Goal: Task Accomplishment & Management: Complete application form

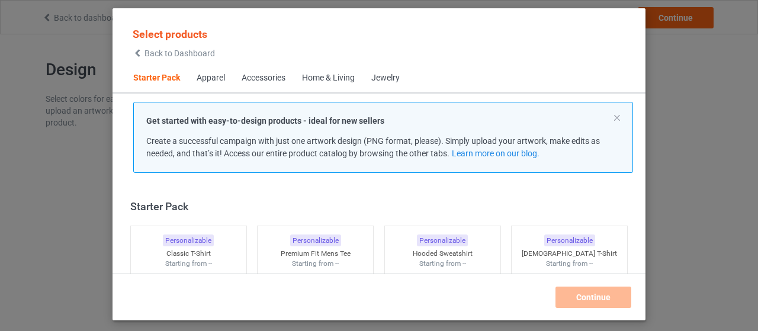
scroll to position [15, 0]
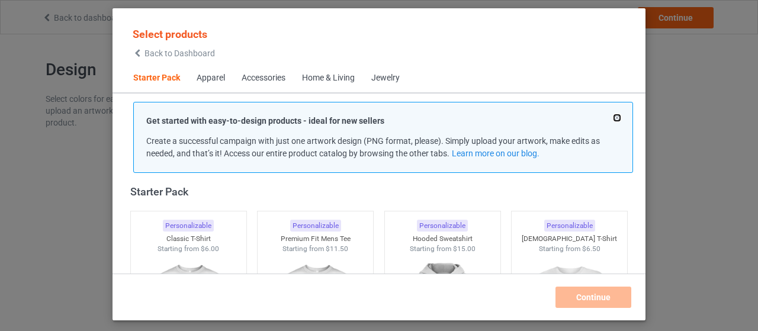
click at [616, 116] on button at bounding box center [617, 118] width 6 height 6
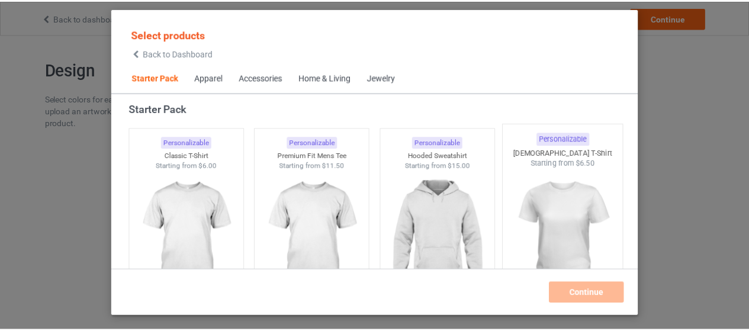
scroll to position [22, 0]
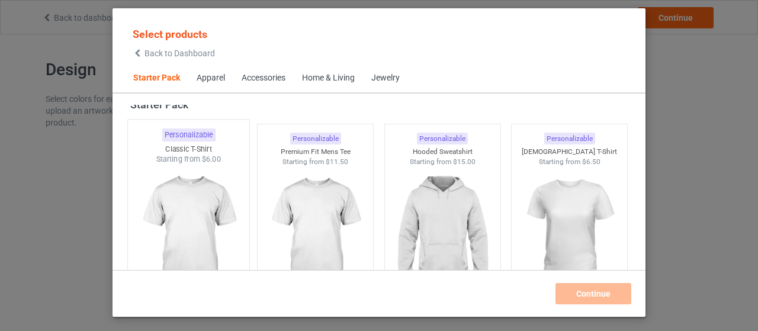
click at [194, 189] on img at bounding box center [188, 234] width 111 height 139
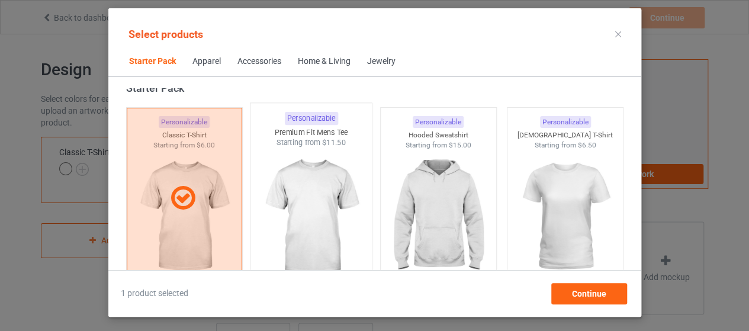
click at [321, 187] on div at bounding box center [310, 217] width 121 height 139
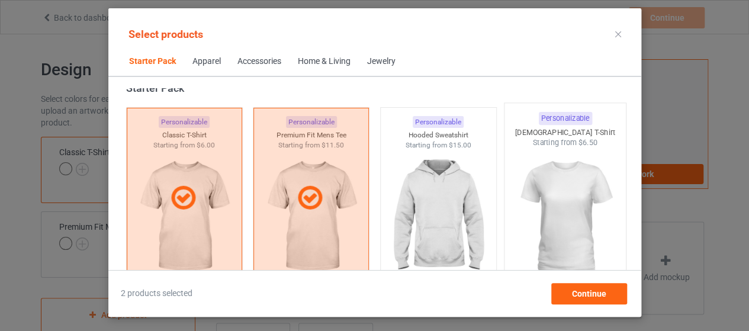
click at [552, 191] on img at bounding box center [564, 217] width 111 height 139
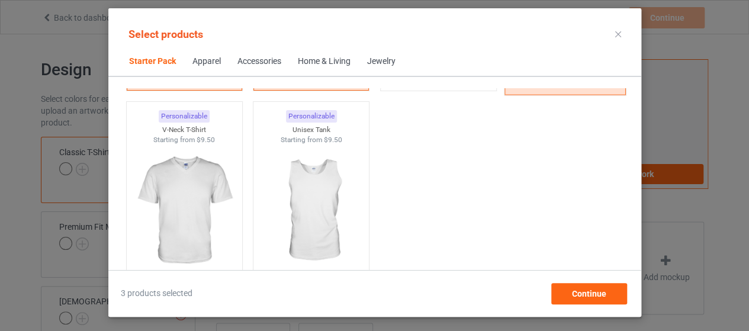
scroll to position [228, 0]
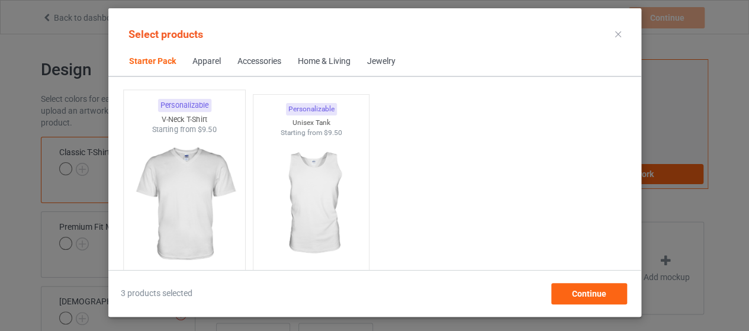
click at [186, 175] on img at bounding box center [183, 204] width 111 height 139
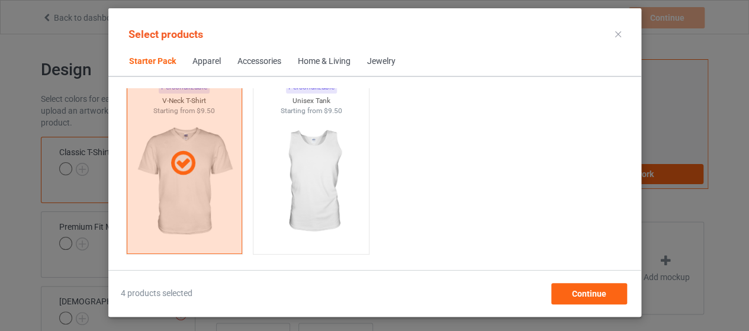
scroll to position [256, 0]
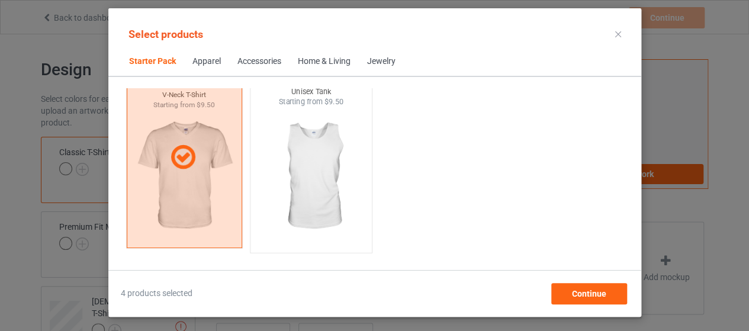
click at [313, 165] on img at bounding box center [310, 176] width 111 height 139
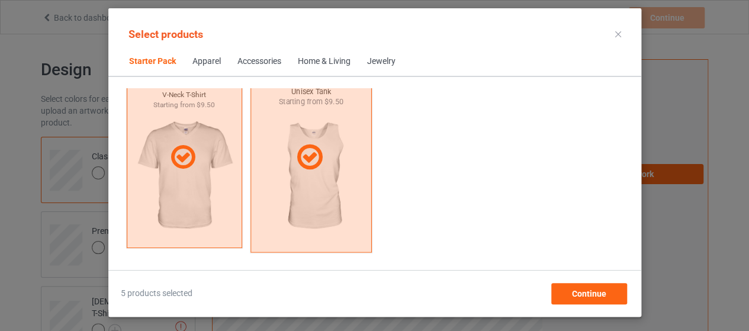
click at [314, 166] on icon at bounding box center [309, 158] width 35 height 30
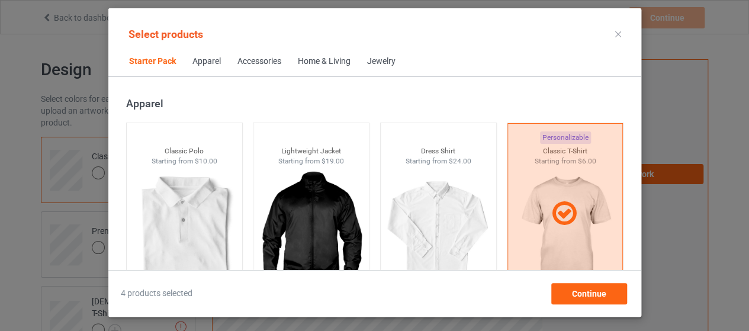
scroll to position [433, 0]
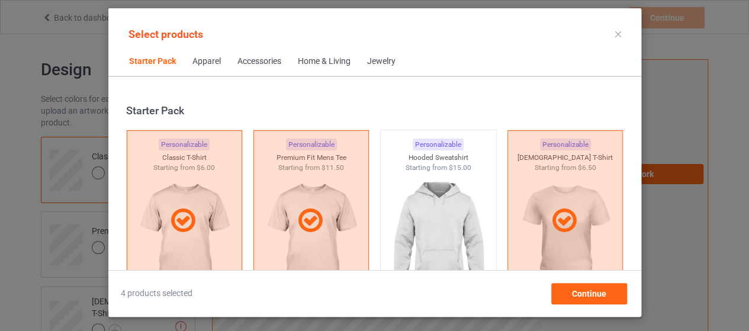
click at [450, 199] on img at bounding box center [438, 239] width 106 height 133
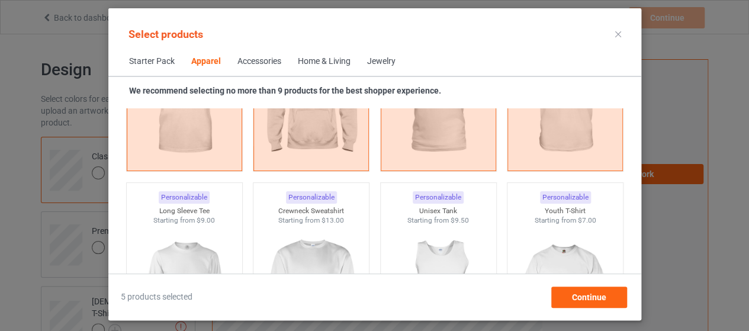
scroll to position [801, 0]
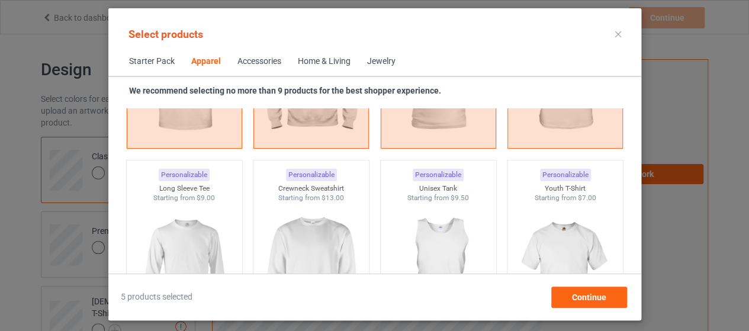
click at [497, 56] on div "Starter Pack Apparel Accessories Home & Living Jewelry" at bounding box center [374, 61] width 533 height 28
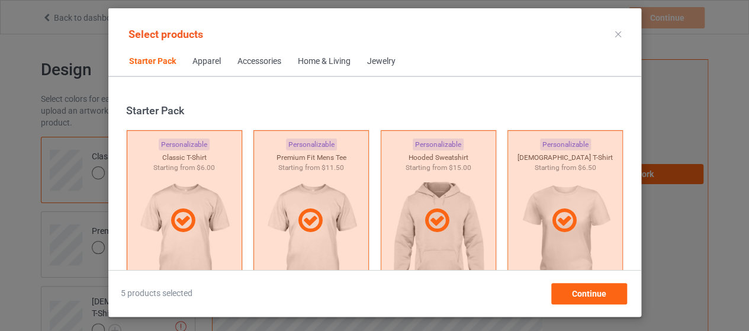
click at [190, 63] on span "Apparel" at bounding box center [206, 61] width 45 height 28
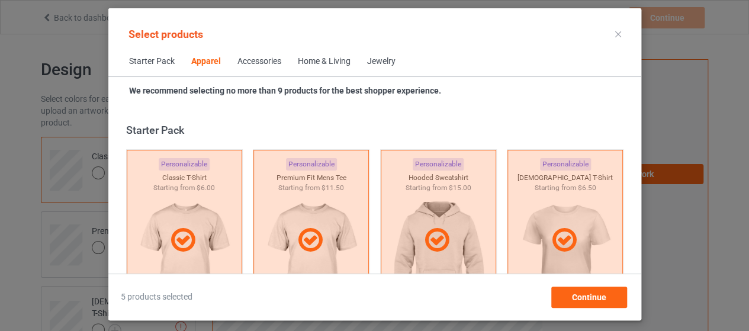
scroll to position [441, 0]
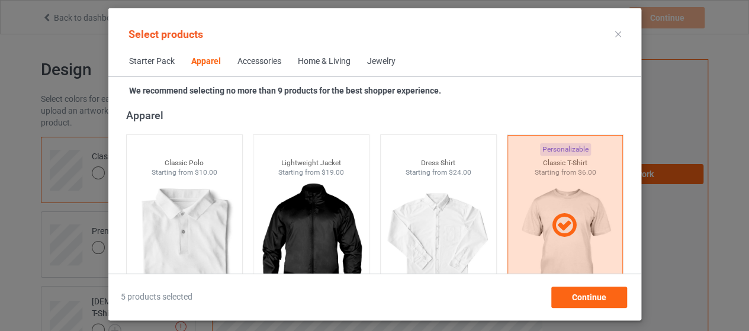
click at [204, 62] on div "Apparel" at bounding box center [206, 62] width 30 height 12
click at [256, 63] on div "Accessories" at bounding box center [259, 62] width 44 height 12
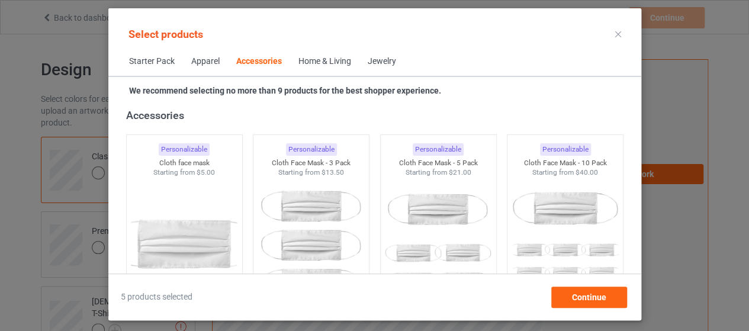
click at [201, 62] on div "Apparel" at bounding box center [205, 62] width 28 height 12
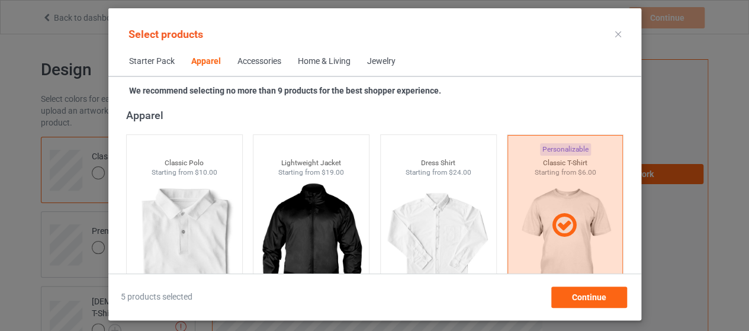
click at [613, 34] on div at bounding box center [617, 34] width 21 height 19
click at [620, 33] on icon at bounding box center [618, 34] width 6 height 6
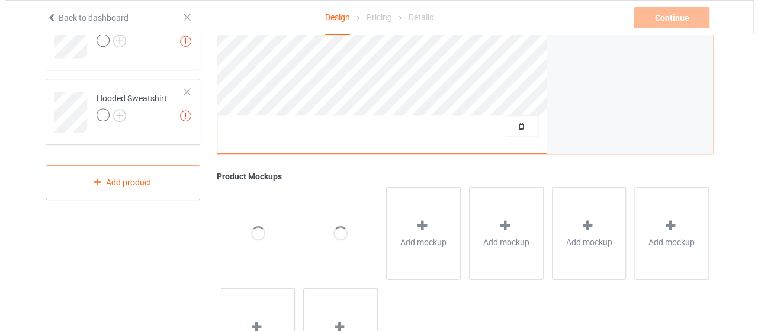
scroll to position [363, 0]
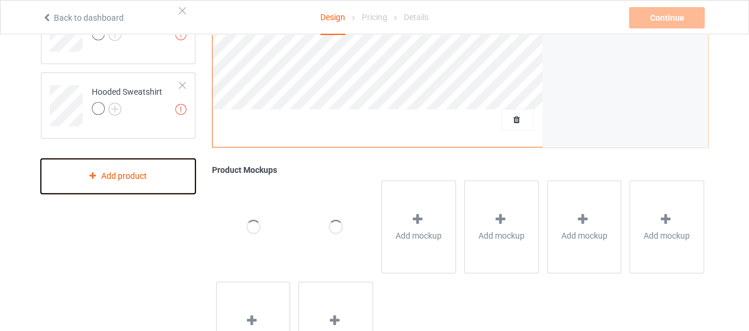
click at [91, 173] on icon at bounding box center [93, 175] width 10 height 7
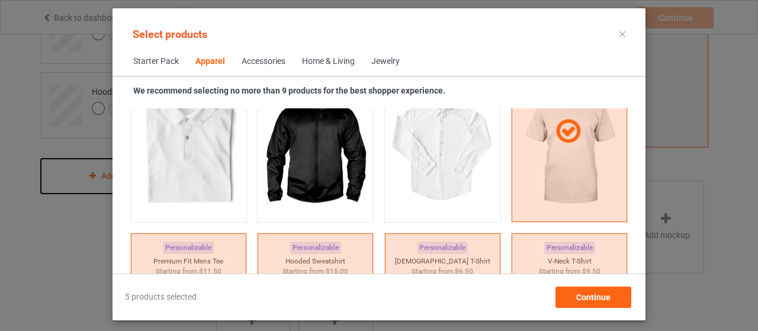
scroll to position [536, 0]
click at [166, 66] on span "Starter Pack" at bounding box center [156, 61] width 62 height 28
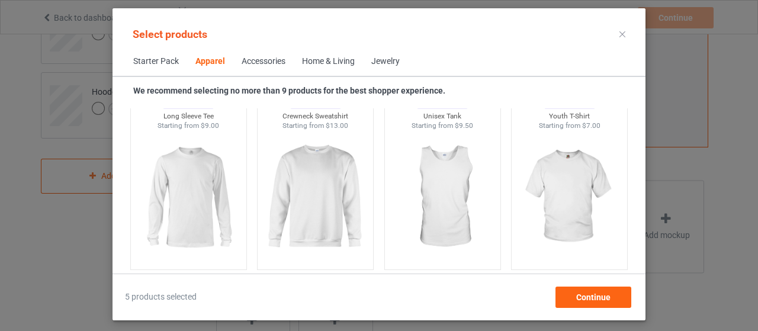
scroll to position [871, 0]
click at [327, 220] on img at bounding box center [315, 199] width 111 height 139
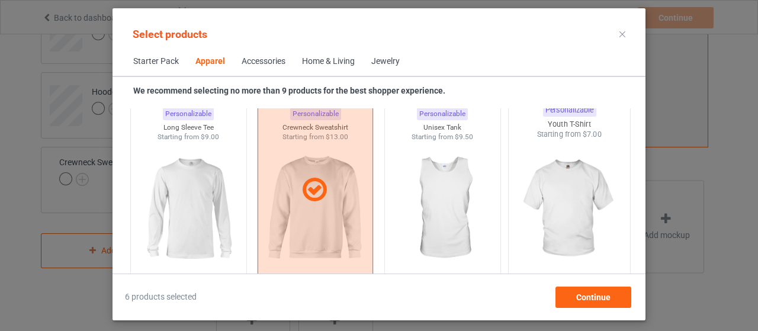
scroll to position [848, 0]
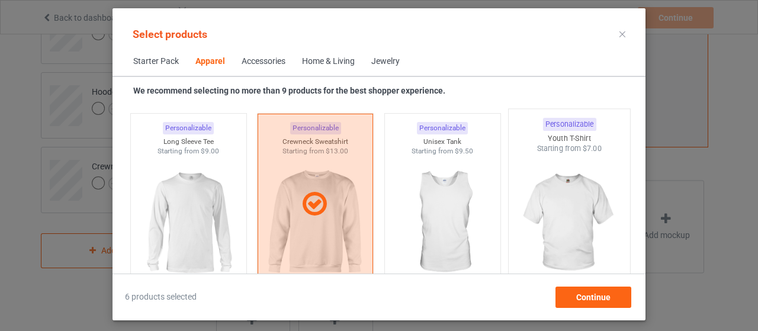
click at [552, 213] on img at bounding box center [569, 223] width 111 height 139
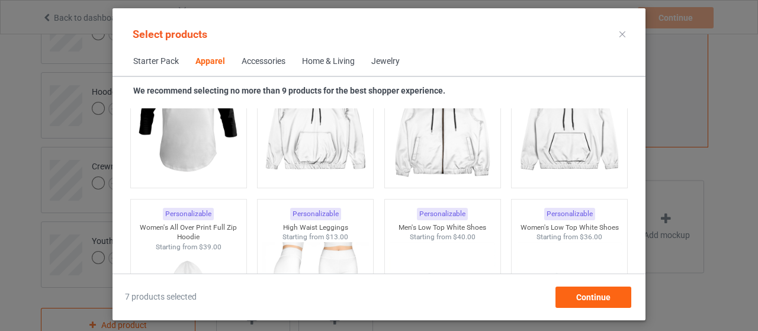
scroll to position [1144, 0]
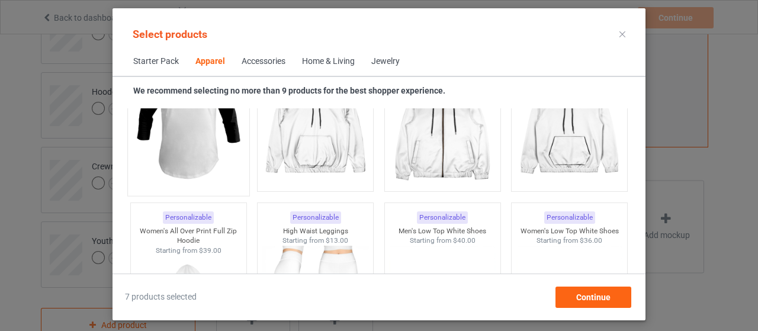
click at [191, 149] on img at bounding box center [188, 119] width 111 height 139
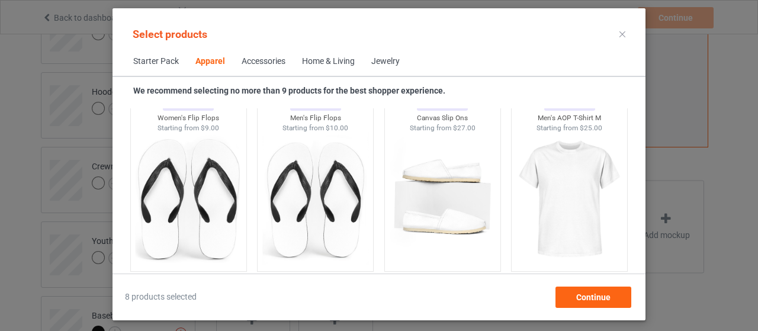
scroll to position [1834, 0]
click at [543, 168] on img at bounding box center [569, 200] width 111 height 139
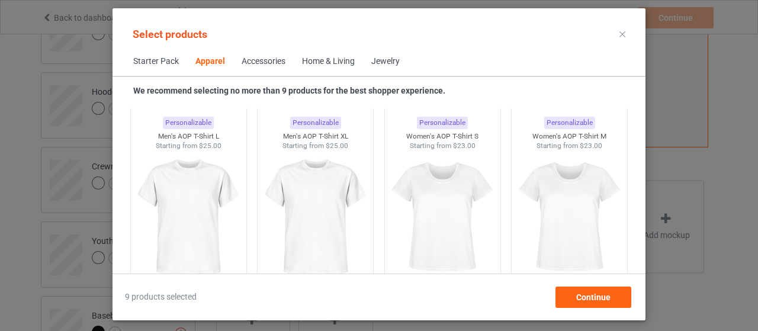
scroll to position [2047, 0]
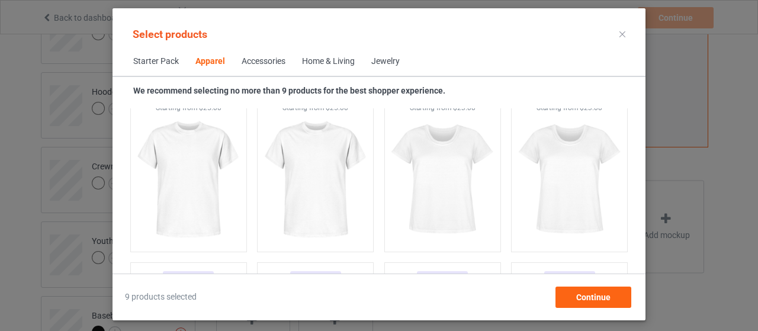
click at [543, 168] on img at bounding box center [569, 179] width 106 height 133
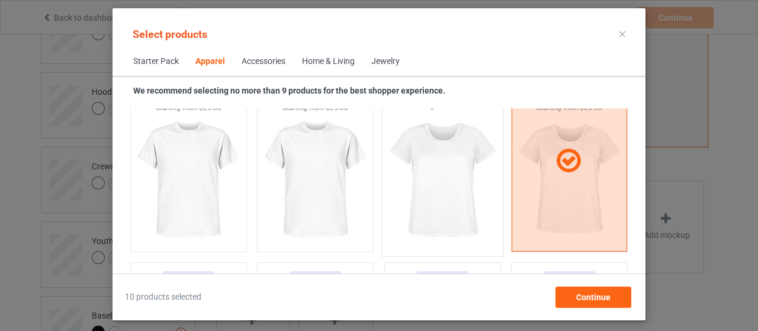
click at [451, 178] on img at bounding box center [442, 180] width 111 height 139
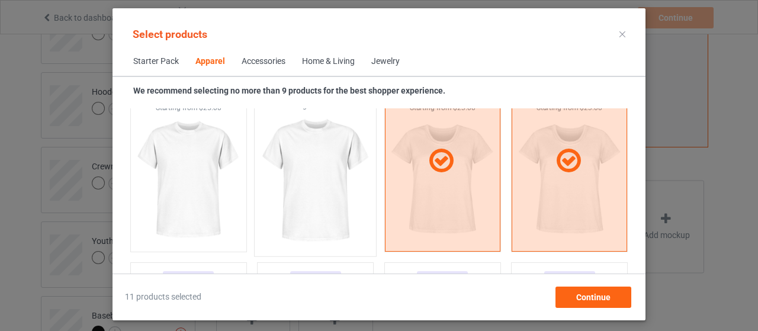
click at [324, 182] on img at bounding box center [315, 180] width 111 height 139
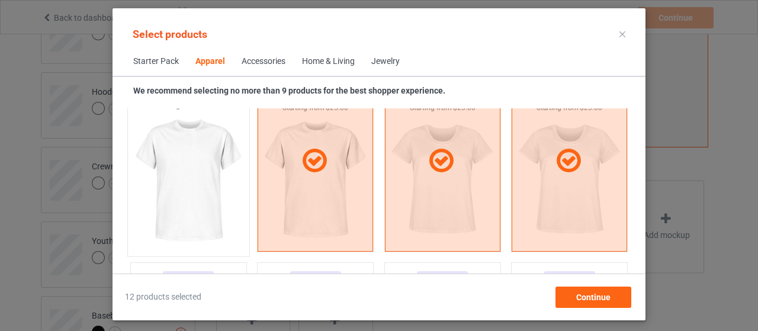
click at [217, 186] on img at bounding box center [188, 180] width 111 height 139
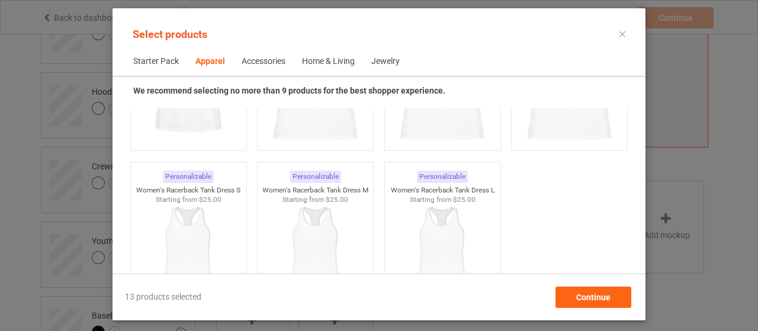
scroll to position [2312, 0]
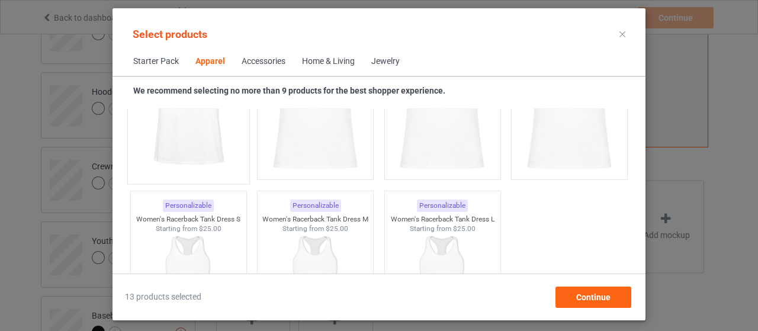
click at [216, 137] on img at bounding box center [188, 107] width 111 height 139
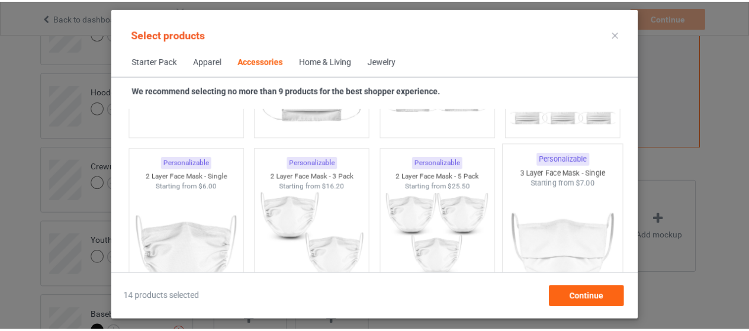
scroll to position [2790, 0]
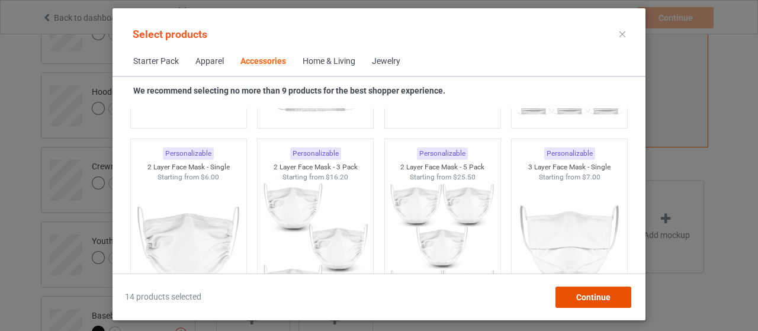
click at [579, 298] on span "Continue" at bounding box center [593, 296] width 34 height 9
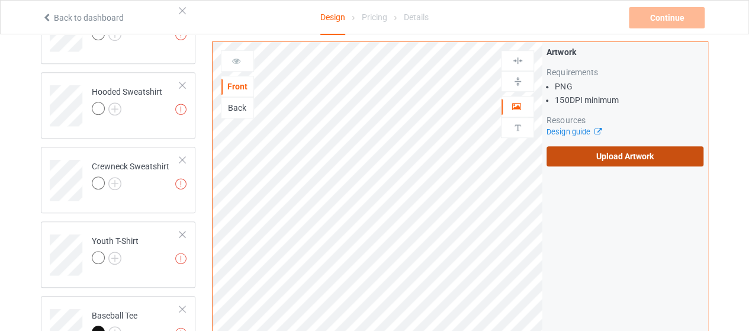
click at [587, 152] on label "Upload Artwork" at bounding box center [624, 156] width 157 height 20
click at [0, 0] on input "Upload Artwork" at bounding box center [0, 0] width 0 height 0
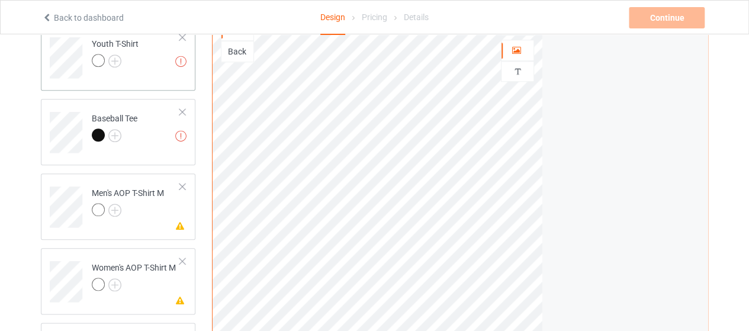
scroll to position [564, 0]
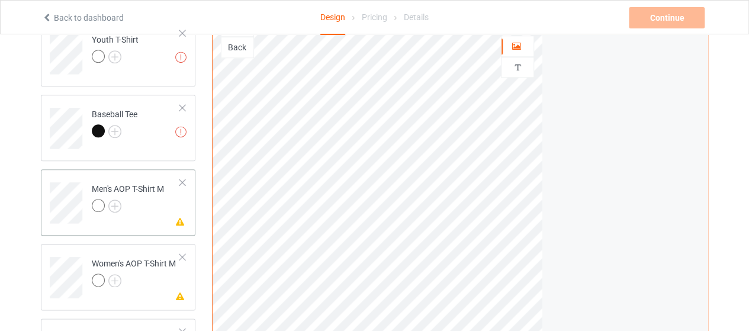
click at [184, 185] on div at bounding box center [182, 182] width 8 height 8
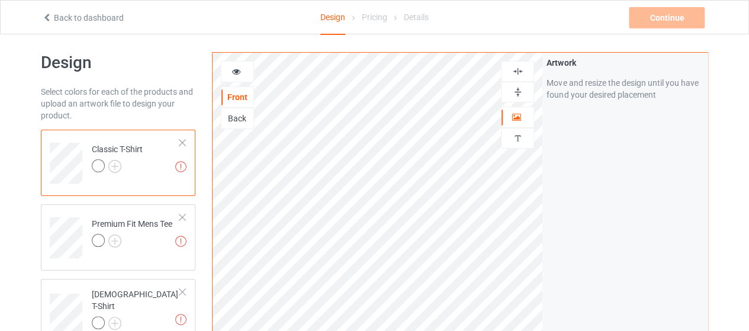
scroll to position [0, 0]
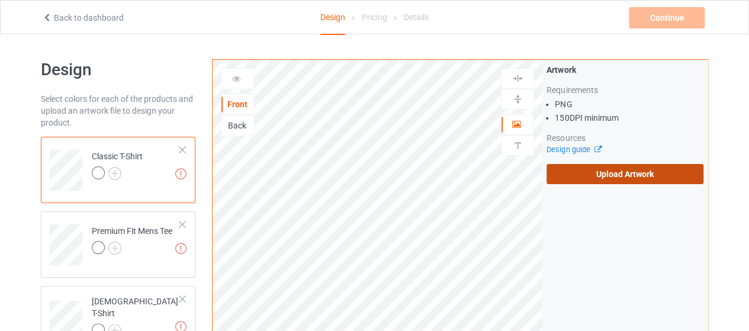
click at [590, 168] on label "Upload Artwork" at bounding box center [624, 174] width 157 height 20
click at [0, 0] on input "Upload Artwork" at bounding box center [0, 0] width 0 height 0
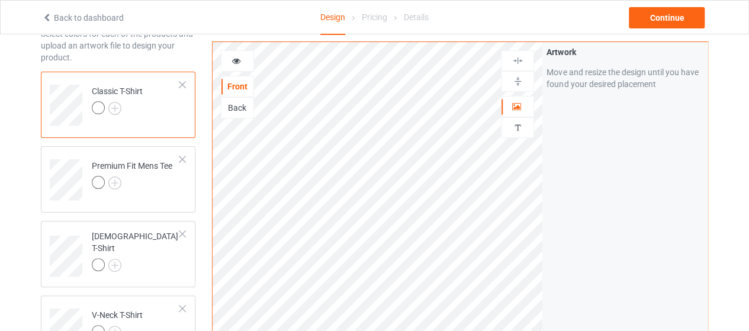
scroll to position [67, 0]
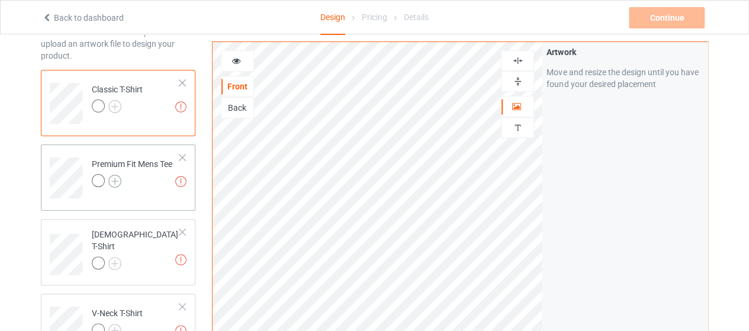
click at [112, 178] on img at bounding box center [114, 181] width 13 height 13
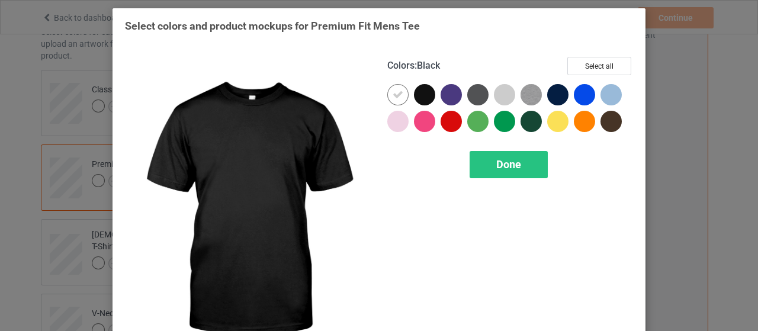
click at [424, 95] on div at bounding box center [424, 94] width 21 height 21
click at [419, 94] on icon at bounding box center [424, 94] width 11 height 11
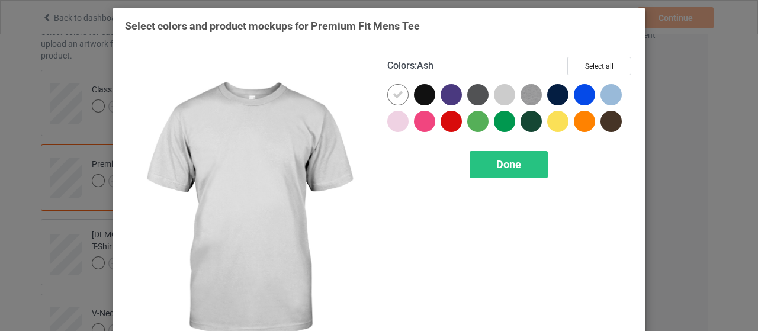
click at [502, 93] on div at bounding box center [504, 94] width 21 height 21
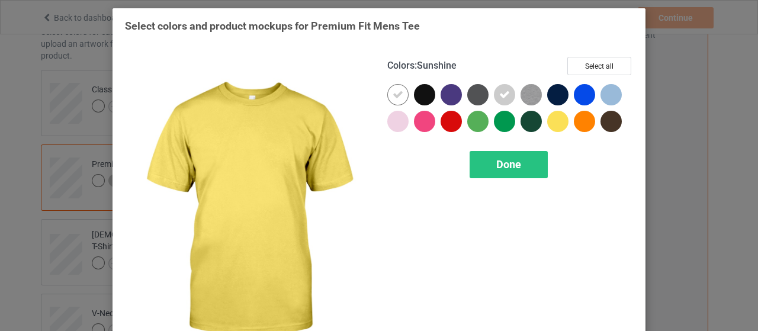
click at [554, 119] on div at bounding box center [557, 121] width 21 height 21
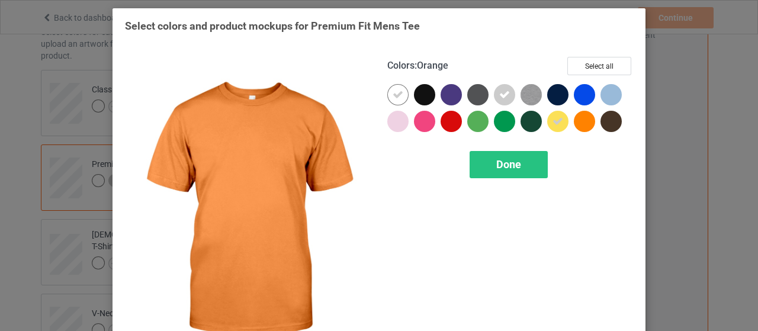
click at [586, 120] on div at bounding box center [584, 121] width 21 height 21
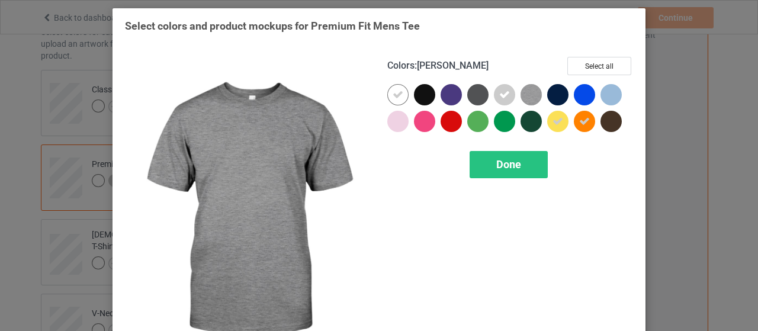
click at [526, 89] on img at bounding box center [530, 94] width 21 height 21
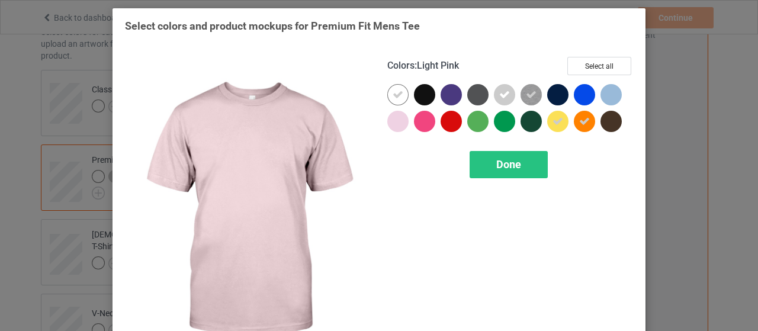
click at [391, 124] on div at bounding box center [397, 121] width 21 height 21
click at [484, 169] on div "Done" at bounding box center [508, 164] width 78 height 27
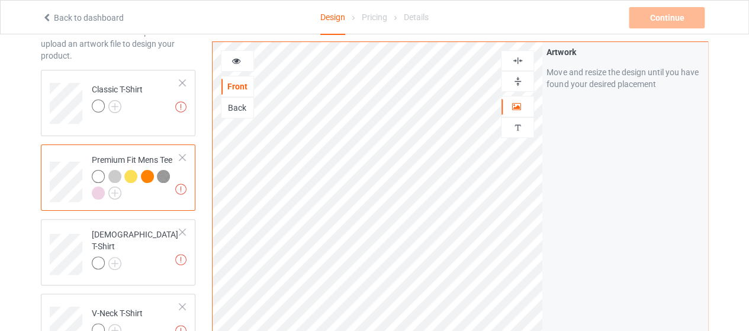
click at [144, 175] on div at bounding box center [147, 176] width 13 height 13
click at [101, 177] on div at bounding box center [98, 176] width 13 height 13
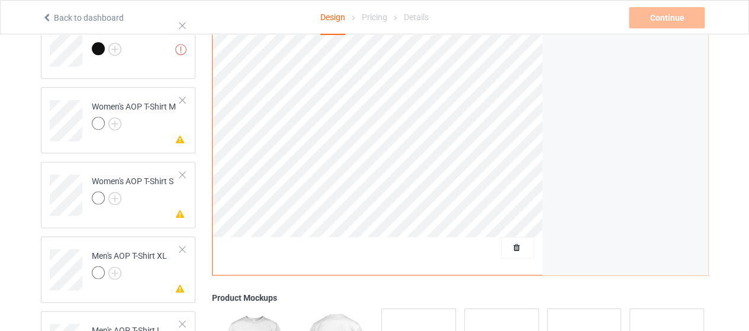
scroll to position [647, 0]
click at [181, 99] on div at bounding box center [182, 99] width 8 height 8
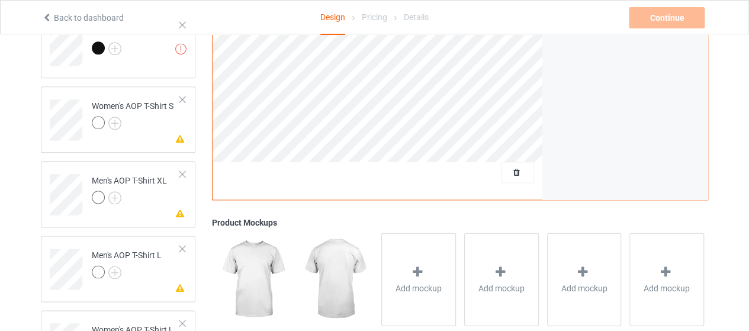
click at [181, 99] on div at bounding box center [182, 99] width 8 height 8
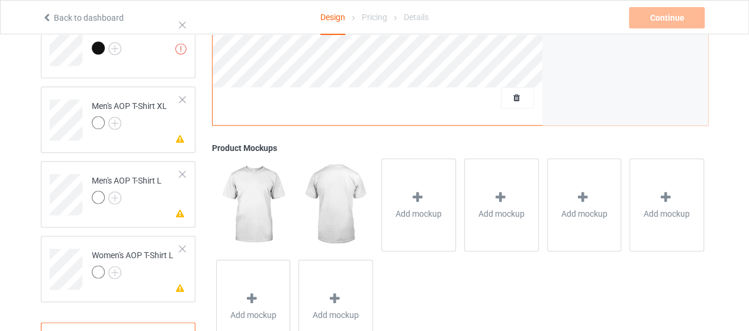
click at [181, 99] on div at bounding box center [182, 99] width 8 height 8
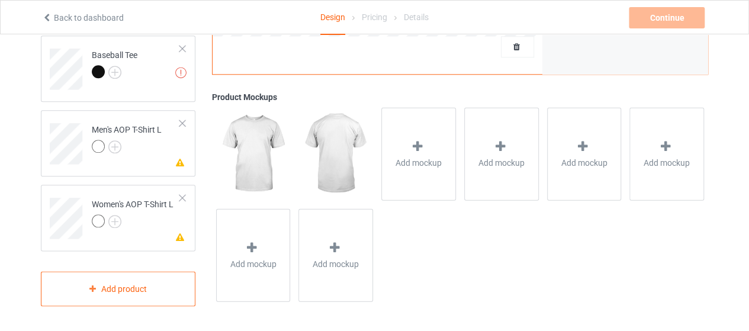
scroll to position [623, 0]
click at [182, 118] on td "Missing artwork on 4 side(s) Men's AOP T-Shirt L" at bounding box center [135, 139] width 101 height 49
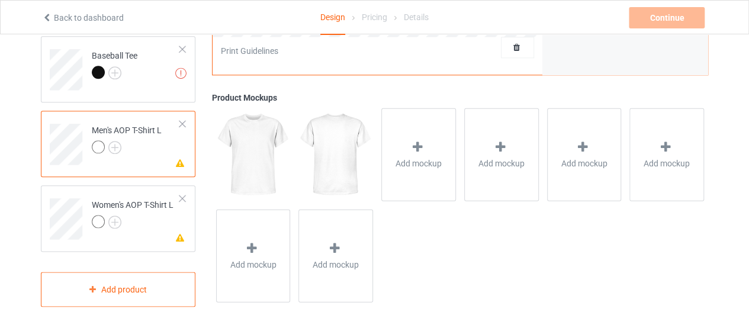
click at [185, 124] on div at bounding box center [182, 124] width 8 height 8
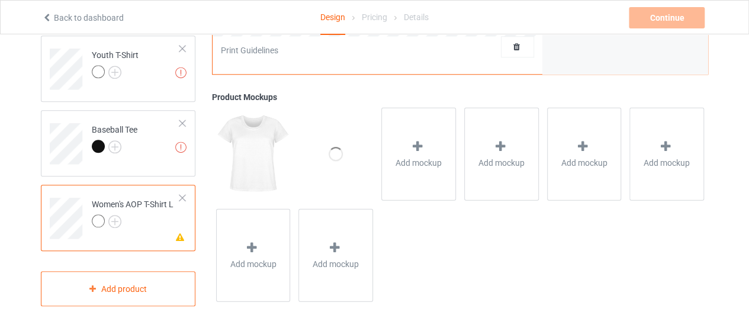
scroll to position [548, 0]
click at [182, 195] on div at bounding box center [182, 198] width 8 height 8
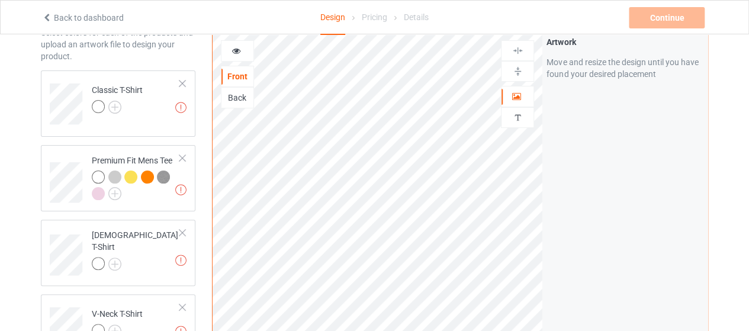
scroll to position [83, 0]
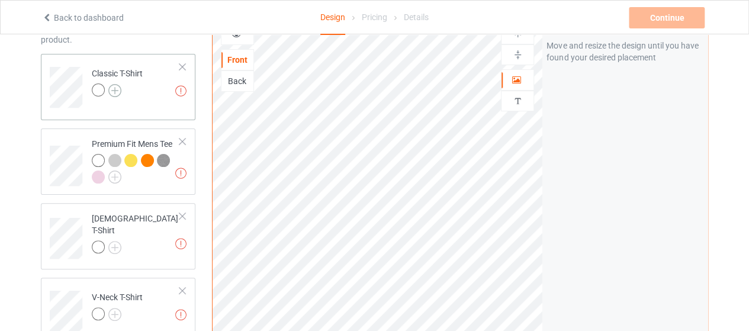
click at [113, 84] on img at bounding box center [114, 90] width 13 height 13
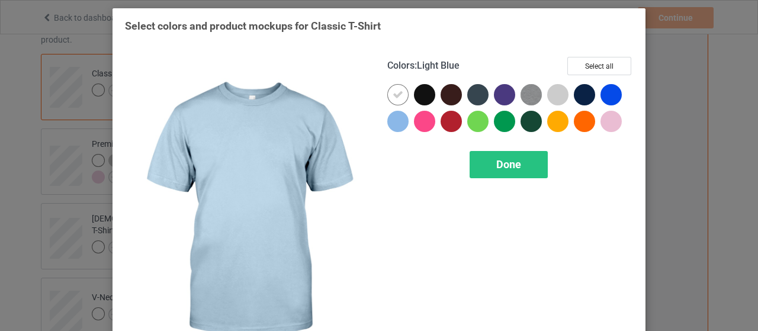
click at [387, 121] on div at bounding box center [397, 121] width 21 height 21
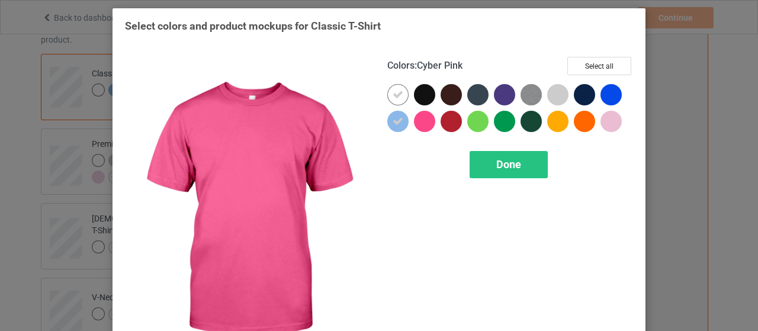
click at [422, 121] on div at bounding box center [424, 121] width 21 height 21
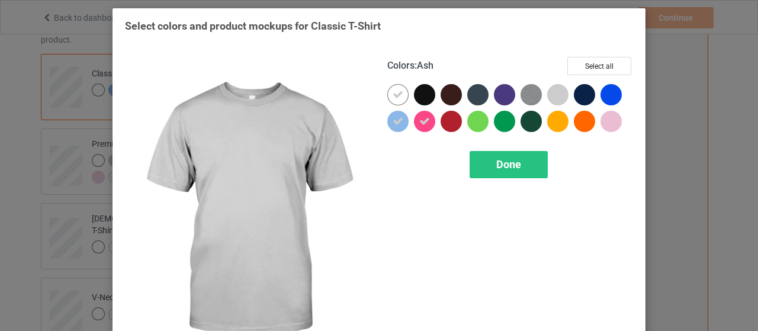
click at [553, 92] on div at bounding box center [557, 94] width 21 height 21
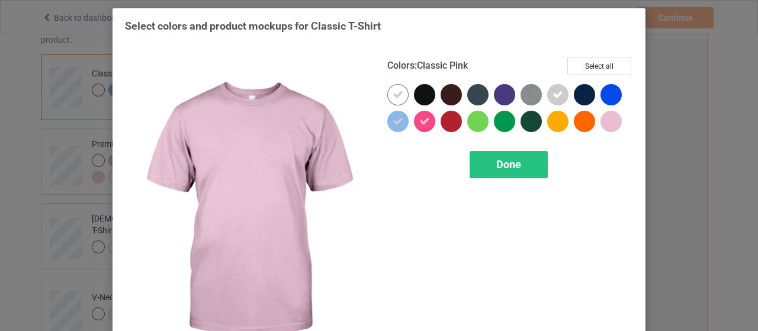
click at [606, 123] on div at bounding box center [610, 121] width 21 height 21
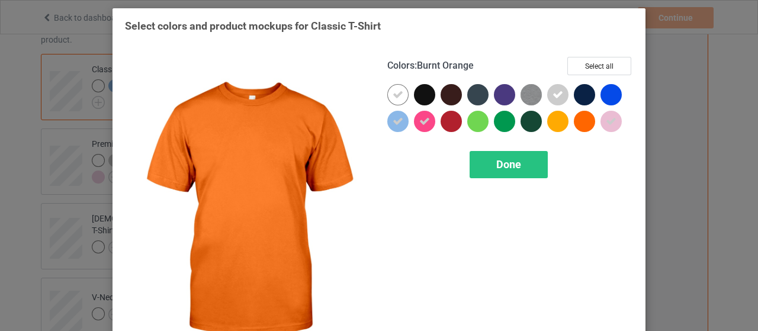
click at [587, 120] on div at bounding box center [584, 121] width 21 height 21
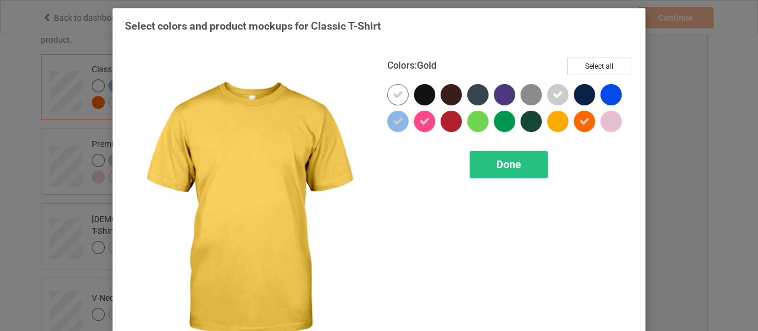
click at [561, 119] on div at bounding box center [557, 121] width 21 height 21
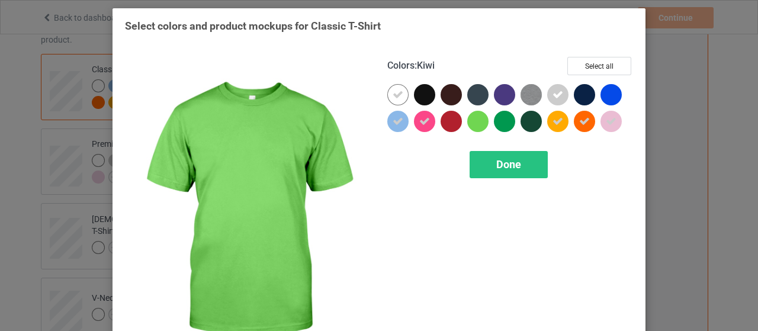
click at [474, 117] on div at bounding box center [477, 121] width 21 height 21
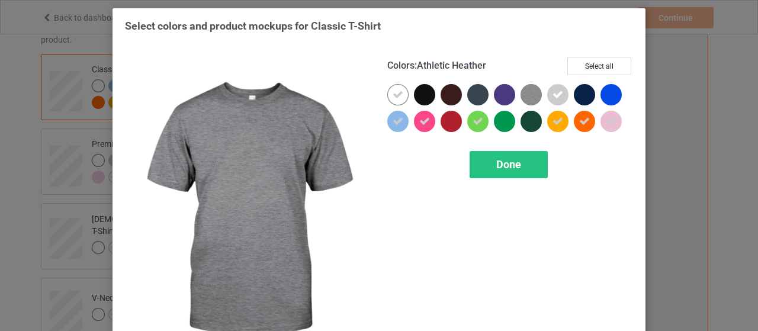
click at [532, 98] on img at bounding box center [530, 94] width 21 height 21
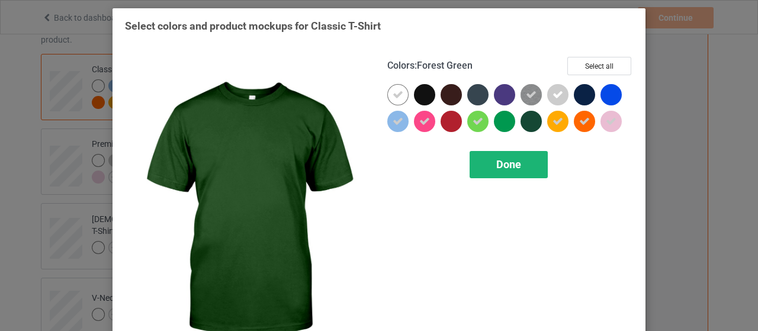
click at [509, 156] on div "Done" at bounding box center [508, 164] width 78 height 27
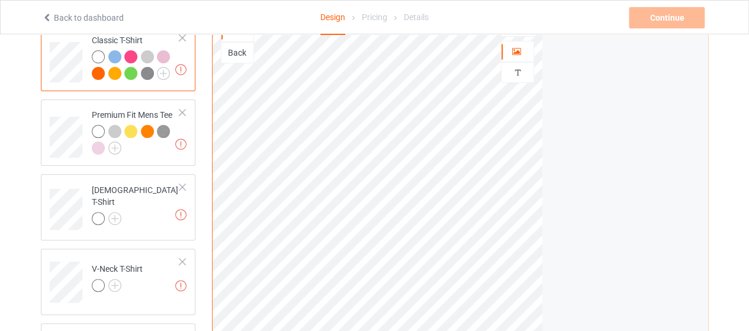
scroll to position [138, 0]
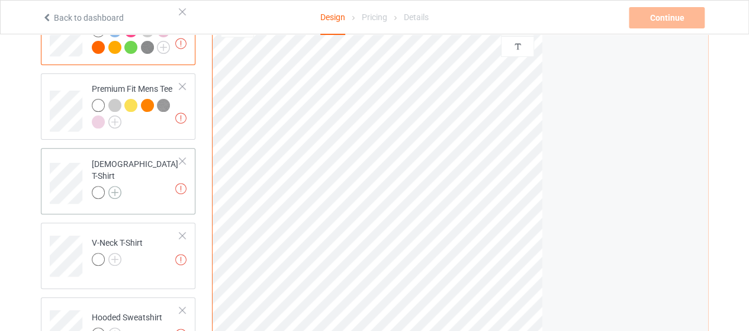
click at [113, 186] on img at bounding box center [114, 192] width 13 height 13
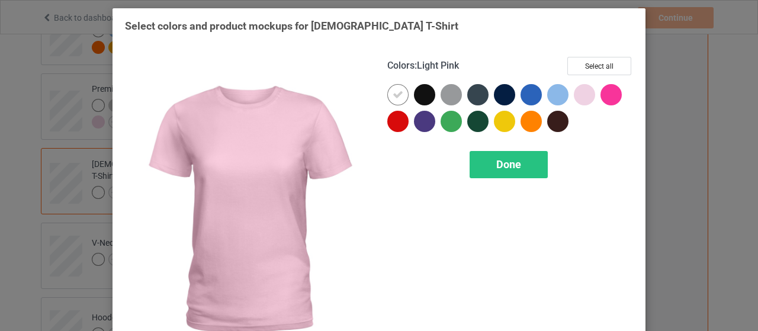
click at [579, 94] on div at bounding box center [584, 94] width 21 height 21
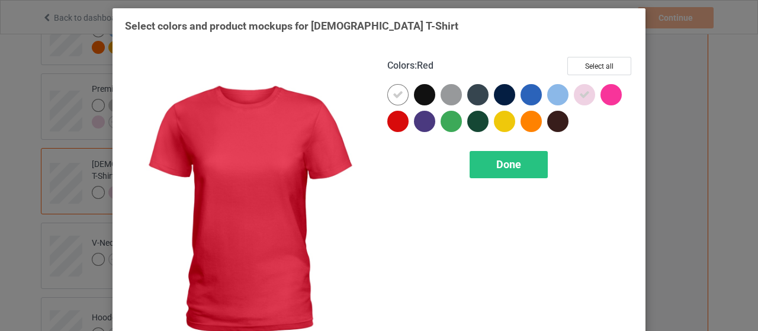
click at [381, 120] on div "Colors : Red Select all Done" at bounding box center [510, 211] width 262 height 324
click at [391, 121] on div at bounding box center [397, 121] width 21 height 21
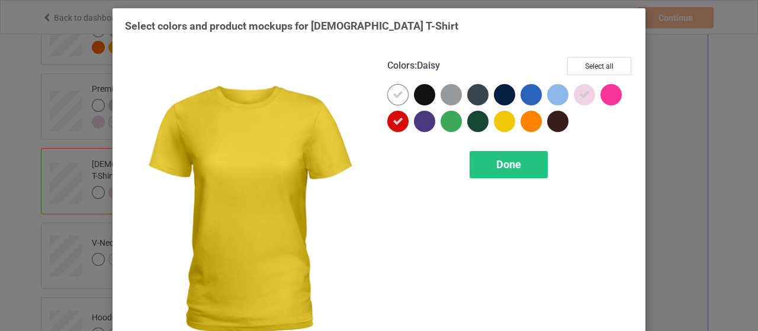
click at [506, 120] on div at bounding box center [504, 121] width 21 height 21
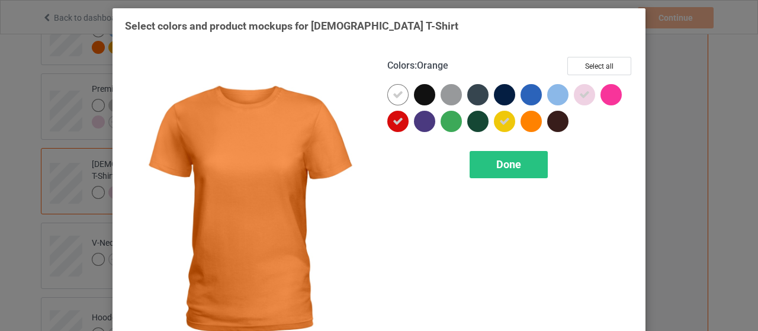
click at [525, 120] on div at bounding box center [530, 121] width 21 height 21
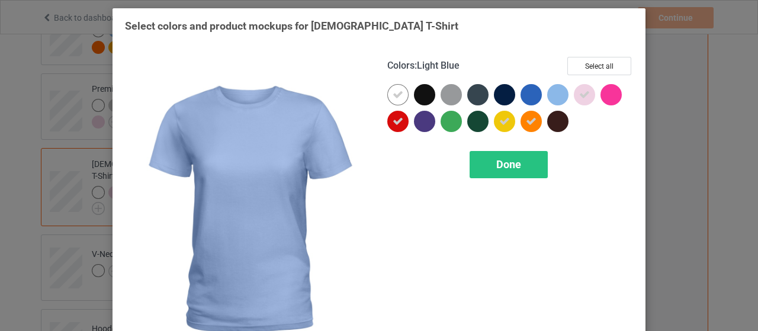
click at [558, 95] on div at bounding box center [557, 94] width 21 height 21
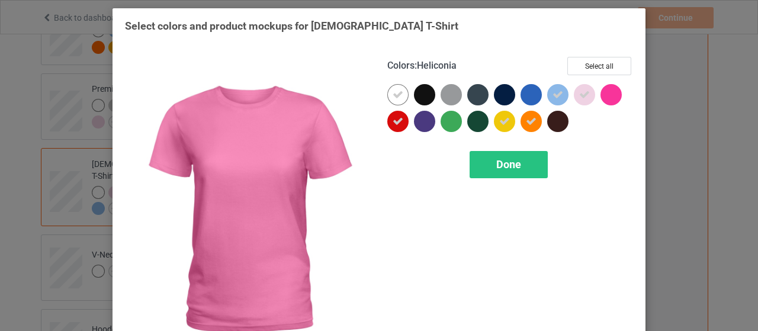
click at [605, 94] on div at bounding box center [610, 94] width 21 height 21
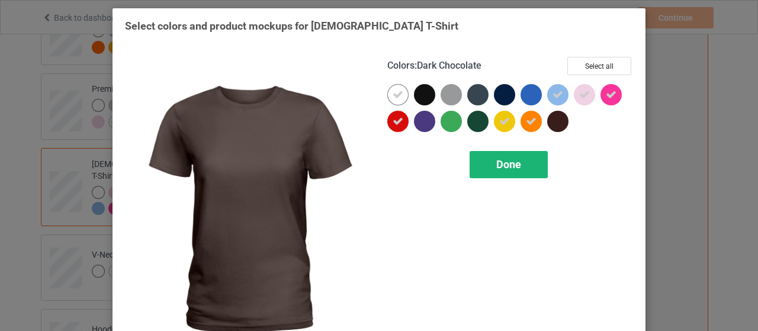
click at [505, 163] on span "Done" at bounding box center [508, 164] width 25 height 12
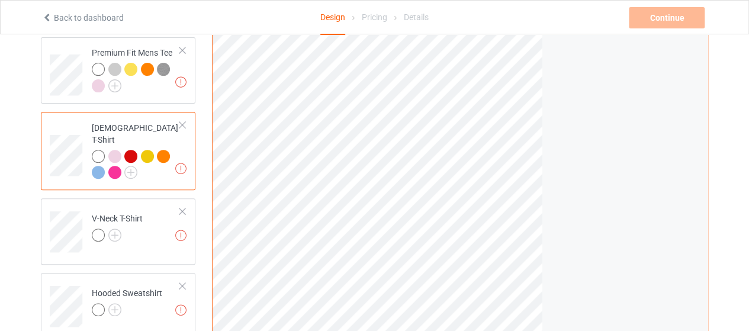
scroll to position [189, 0]
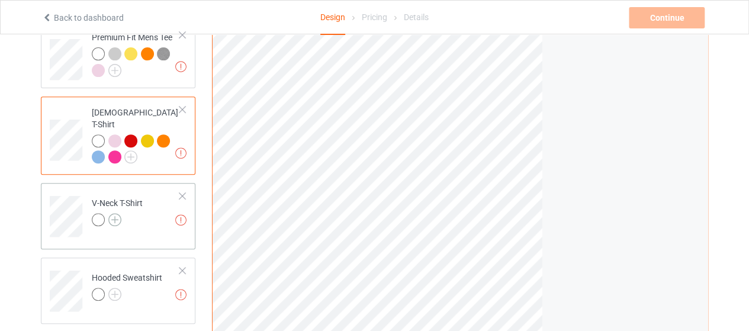
click at [119, 213] on img at bounding box center [114, 219] width 13 height 13
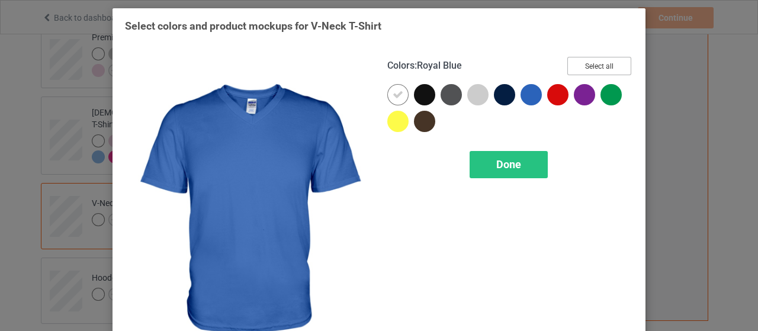
click at [586, 63] on button "Select all" at bounding box center [599, 66] width 64 height 18
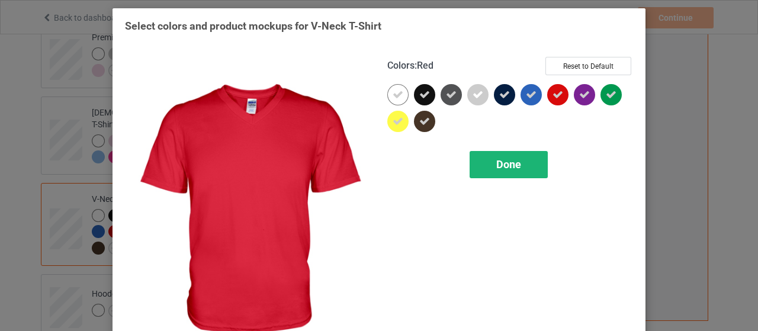
click at [504, 162] on span "Done" at bounding box center [508, 164] width 25 height 12
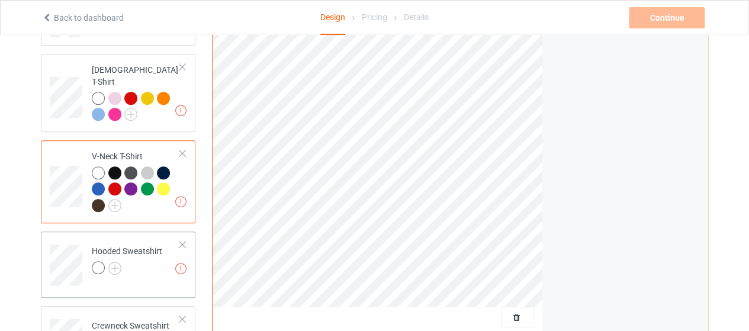
scroll to position [245, 0]
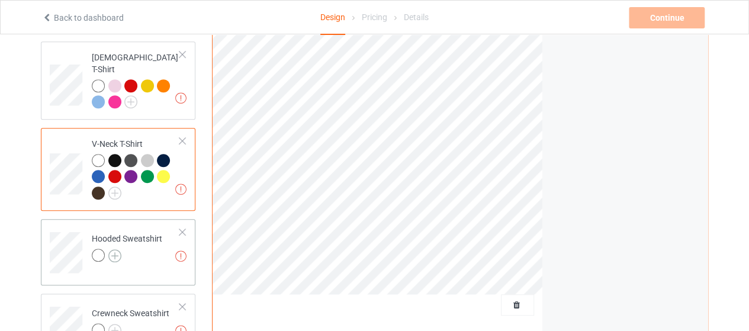
click at [117, 249] on img at bounding box center [114, 255] width 13 height 13
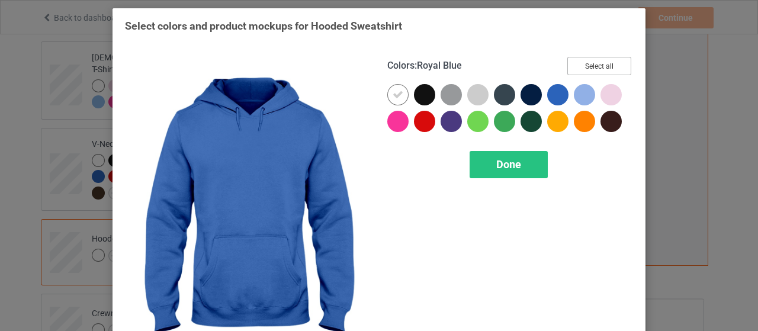
click at [594, 63] on button "Select all" at bounding box center [599, 66] width 64 height 18
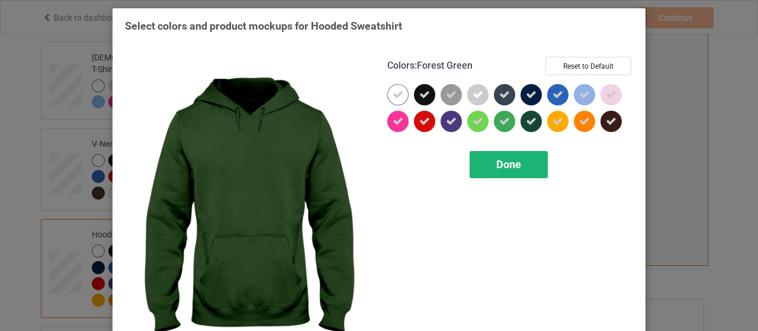
click at [496, 169] on span "Done" at bounding box center [508, 164] width 25 height 12
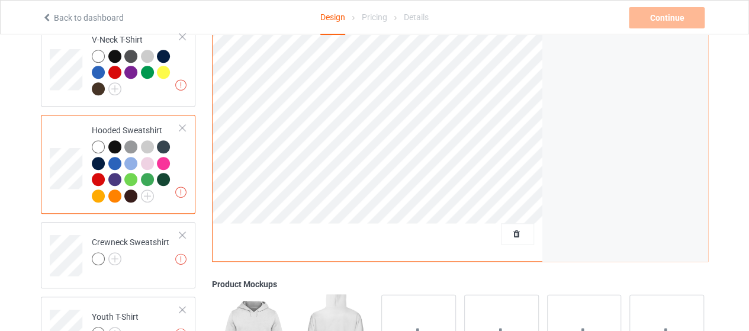
scroll to position [355, 0]
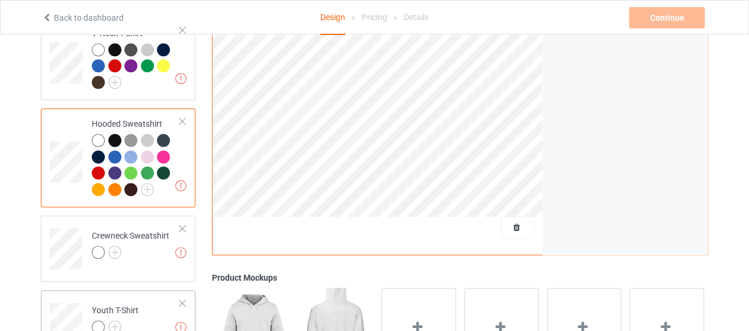
click at [121, 320] on div at bounding box center [115, 328] width 47 height 17
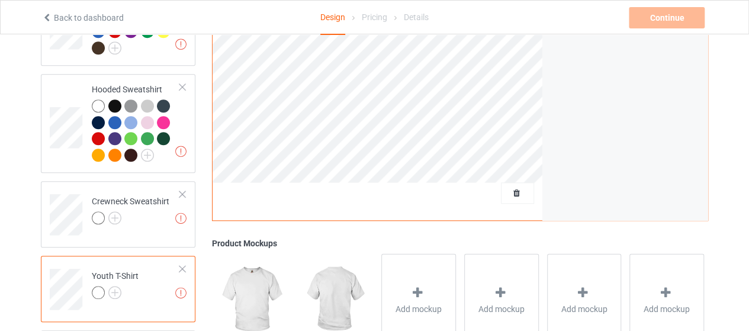
scroll to position [394, 0]
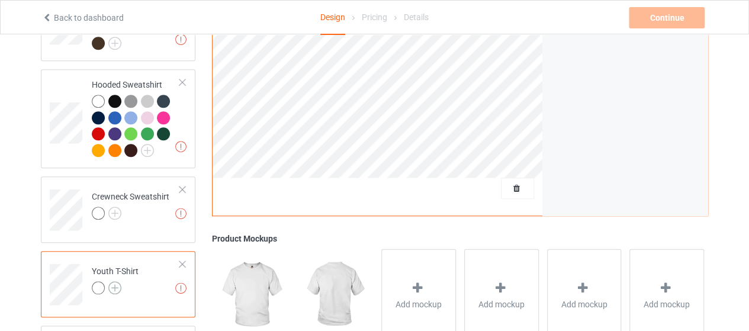
click at [111, 281] on img at bounding box center [114, 287] width 13 height 13
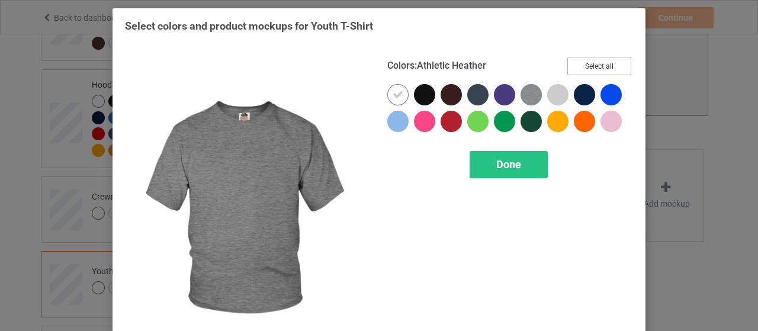
click at [578, 68] on button "Select all" at bounding box center [599, 66] width 64 height 18
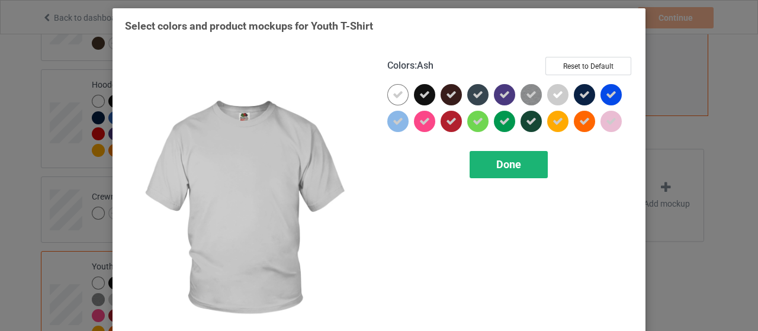
click at [520, 162] on div "Done" at bounding box center [508, 164] width 78 height 27
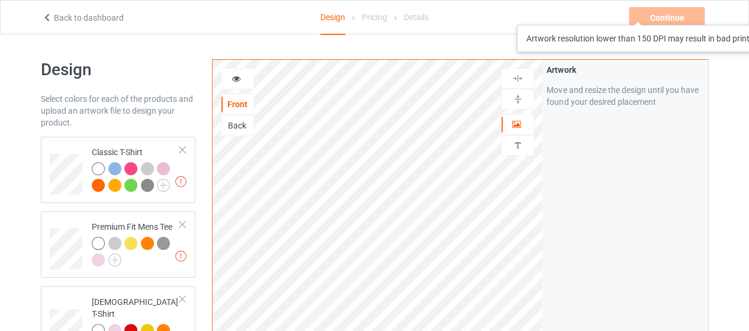
click at [667, 13] on div "Continue Artwork resolution lower than 150 DPI may result in bad print" at bounding box center [668, 17] width 78 height 21
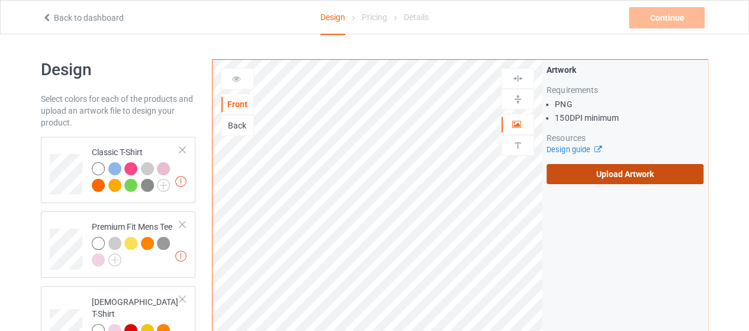
click at [601, 176] on label "Upload Artwork" at bounding box center [624, 174] width 157 height 20
click at [0, 0] on input "Upload Artwork" at bounding box center [0, 0] width 0 height 0
click at [577, 179] on label "Upload Artwork" at bounding box center [624, 174] width 157 height 20
click at [0, 0] on input "Upload Artwork" at bounding box center [0, 0] width 0 height 0
click at [610, 172] on label "Upload Artwork" at bounding box center [624, 174] width 157 height 20
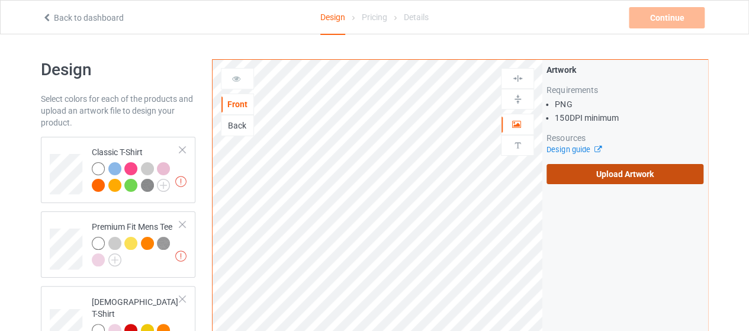
click at [0, 0] on input "Upload Artwork" at bounding box center [0, 0] width 0 height 0
click at [611, 179] on label "Upload Artwork" at bounding box center [624, 174] width 157 height 20
click at [0, 0] on input "Upload Artwork" at bounding box center [0, 0] width 0 height 0
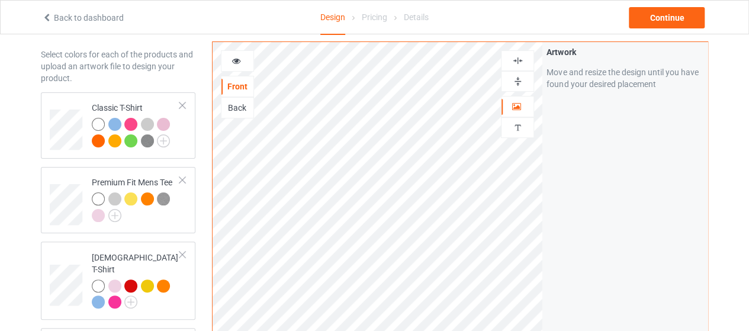
scroll to position [47, 0]
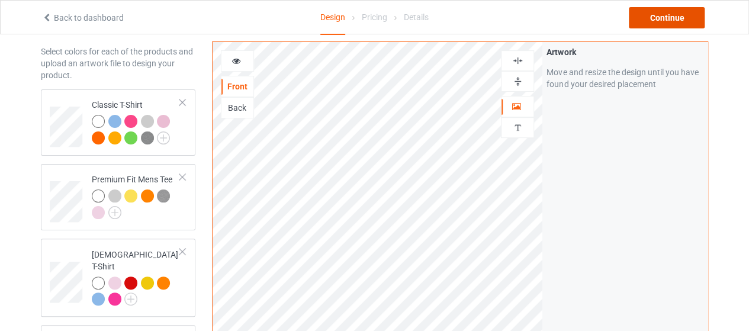
click at [670, 21] on div "Continue" at bounding box center [667, 17] width 76 height 21
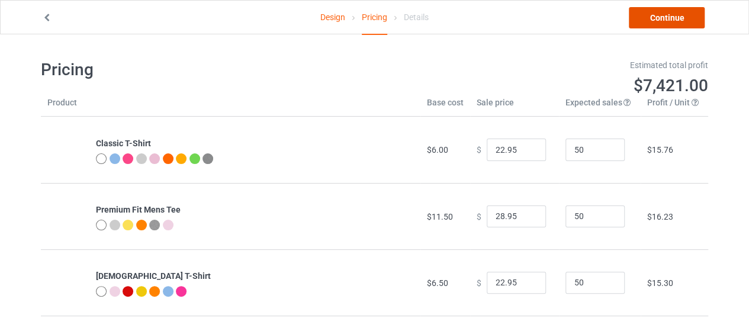
click at [657, 18] on link "Continue" at bounding box center [667, 17] width 76 height 21
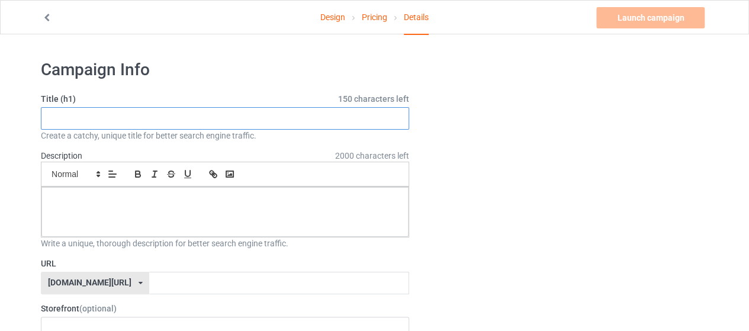
click at [262, 120] on input "text" at bounding box center [225, 118] width 368 height 22
type input "f"
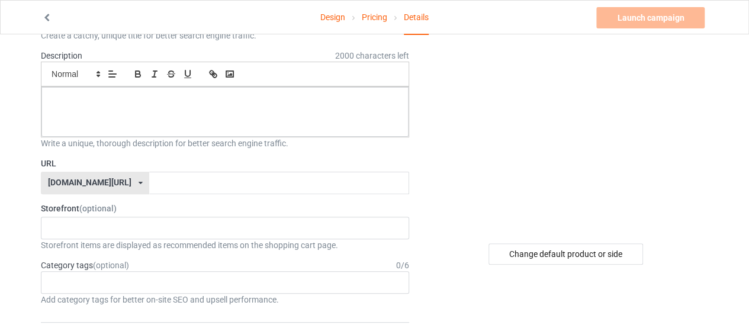
scroll to position [102, 0]
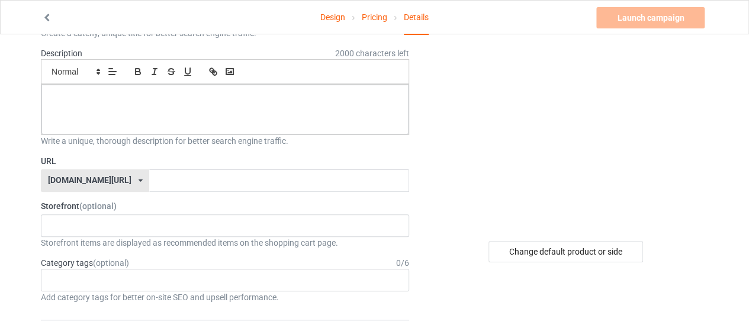
type input "F-CAW-F T-SHRT"
click at [204, 111] on div at bounding box center [224, 110] width 367 height 50
click at [182, 105] on div at bounding box center [224, 110] width 367 height 50
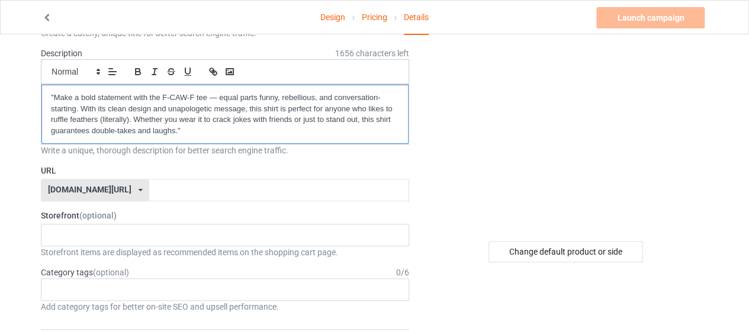
scroll to position [0, 0]
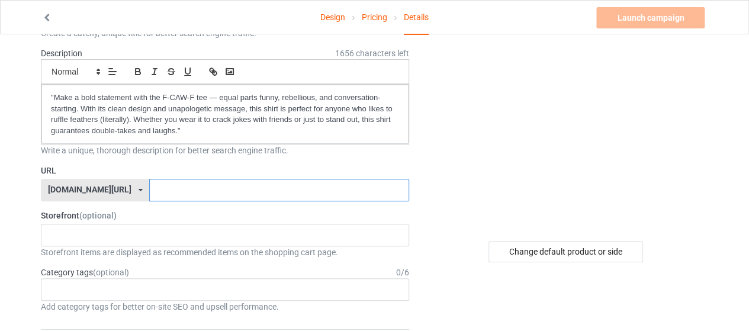
click at [159, 185] on input "text" at bounding box center [278, 190] width 259 height 22
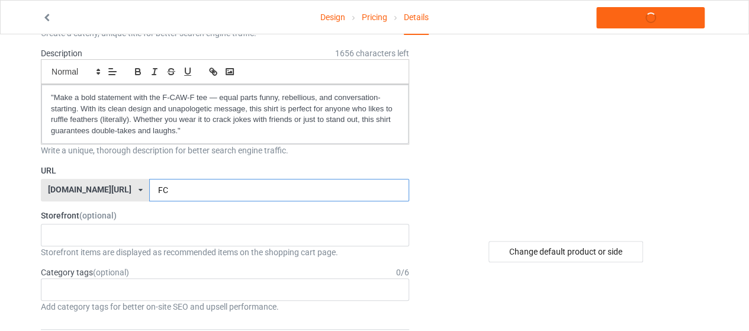
type input "F"
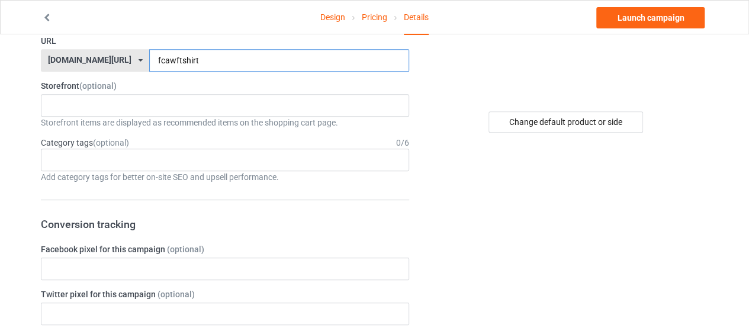
scroll to position [233, 0]
type input "fcawftshirt"
click at [191, 158] on div "Age > [DEMOGRAPHIC_DATA] > 1 Age > [DEMOGRAPHIC_DATA] Months > 1 Month Age > [D…" at bounding box center [225, 159] width 368 height 22
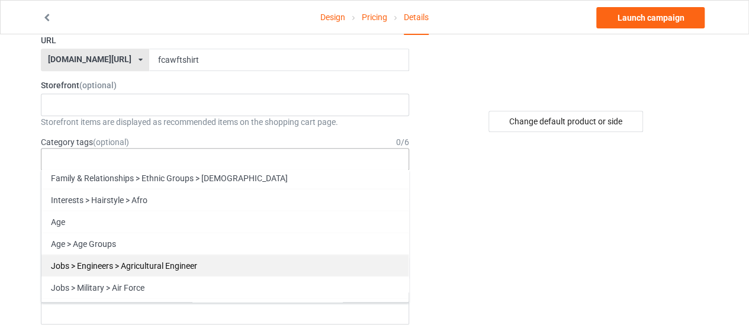
scroll to position [3485, 0]
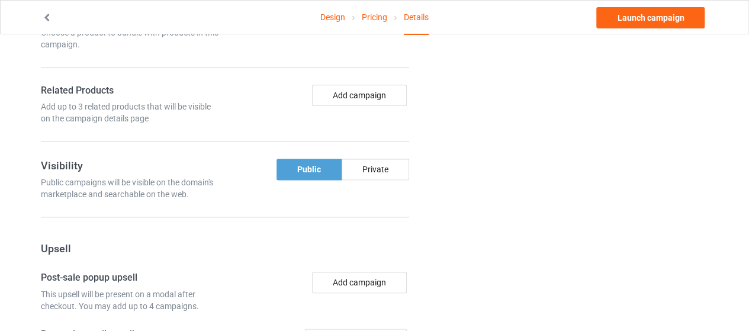
scroll to position [675, 0]
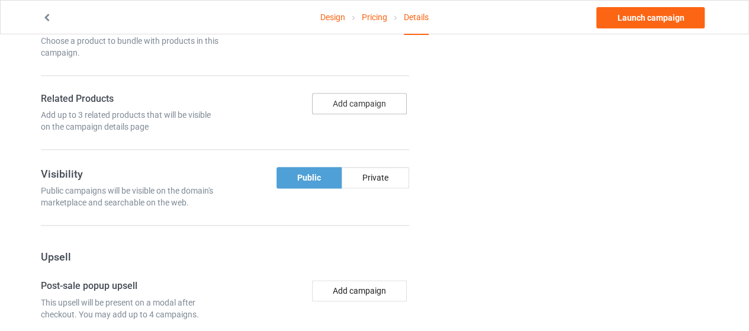
click at [362, 99] on button "Add campaign" at bounding box center [359, 103] width 95 height 21
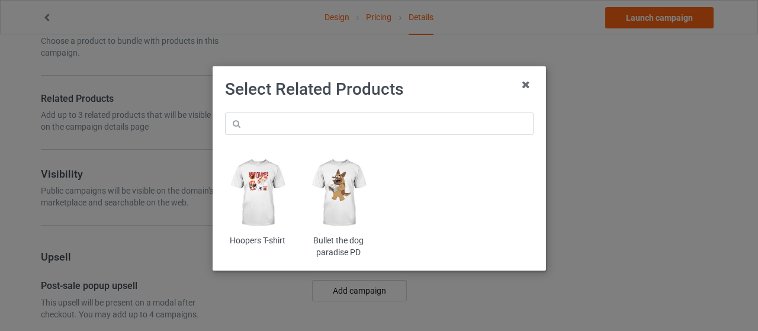
click at [330, 189] on img at bounding box center [338, 193] width 65 height 81
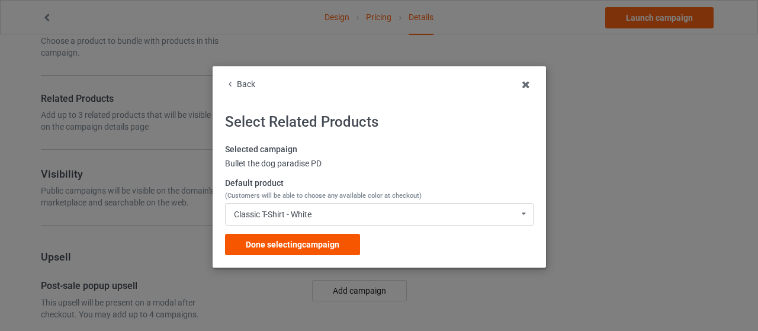
click at [290, 246] on span "Done selecting campaign" at bounding box center [293, 244] width 94 height 9
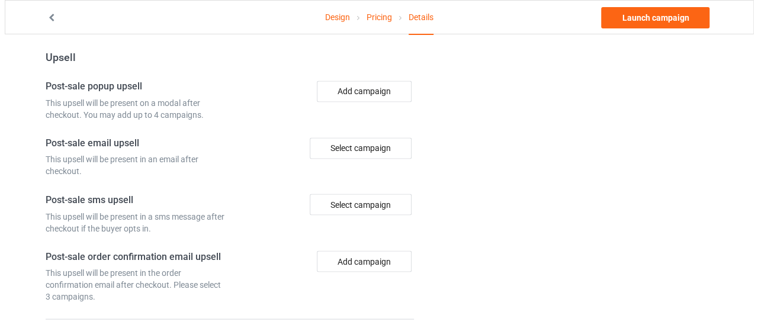
scroll to position [935, 0]
click at [368, 137] on div "Select campaign" at bounding box center [356, 147] width 102 height 21
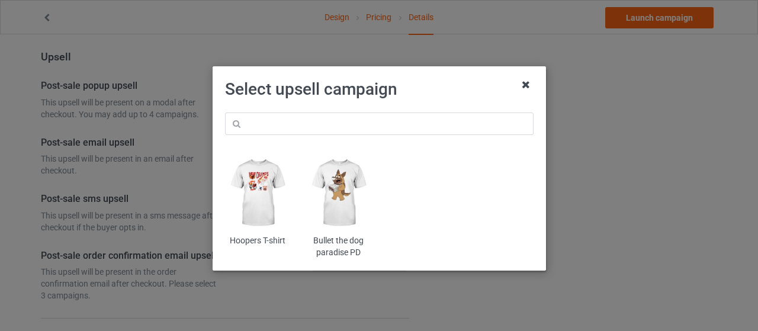
click at [519, 84] on icon at bounding box center [525, 84] width 19 height 19
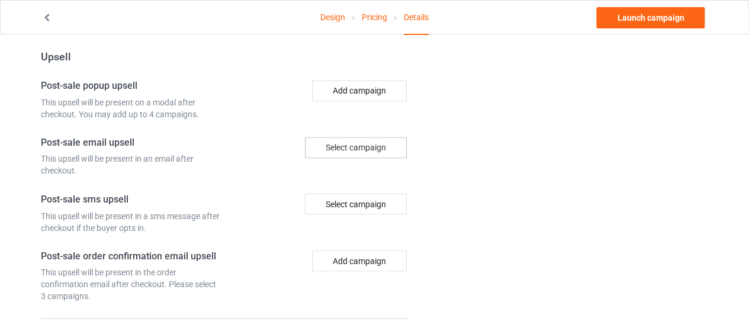
click at [335, 143] on div "Select campaign" at bounding box center [356, 147] width 102 height 21
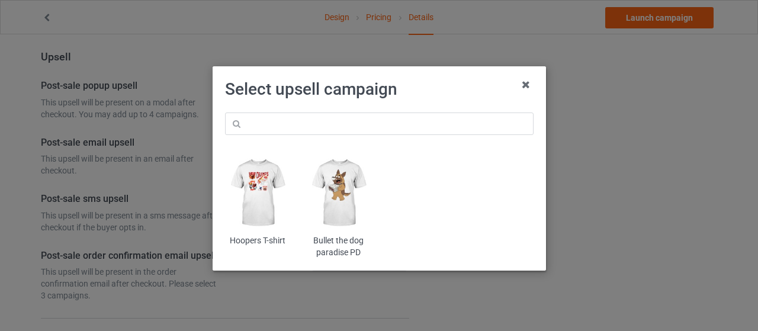
click at [331, 181] on img at bounding box center [338, 193] width 65 height 81
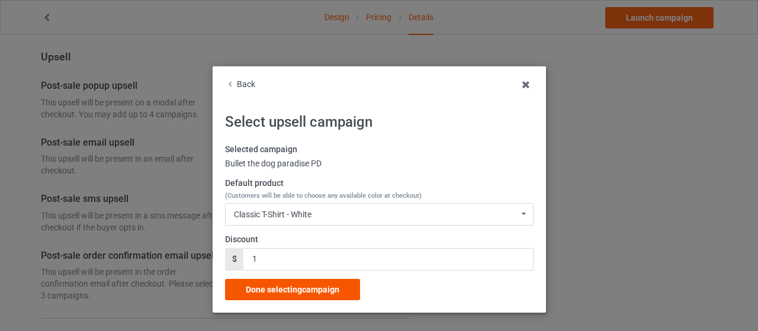
click at [296, 290] on span "Done selecting campaign" at bounding box center [293, 289] width 94 height 9
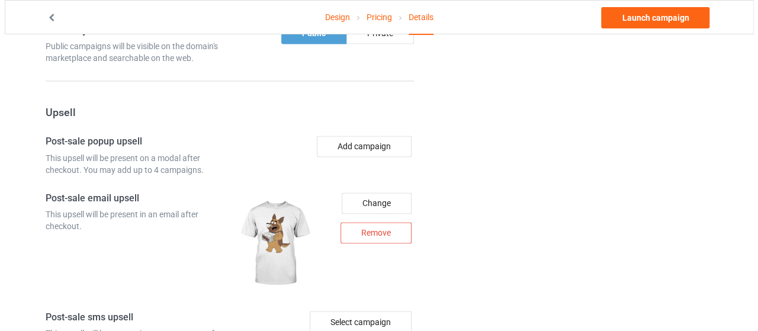
scroll to position [880, 0]
click at [358, 143] on button "Add campaign" at bounding box center [359, 146] width 95 height 21
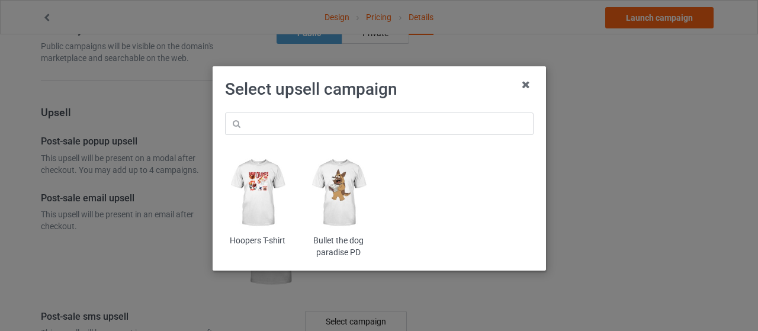
click at [339, 197] on img at bounding box center [338, 193] width 65 height 81
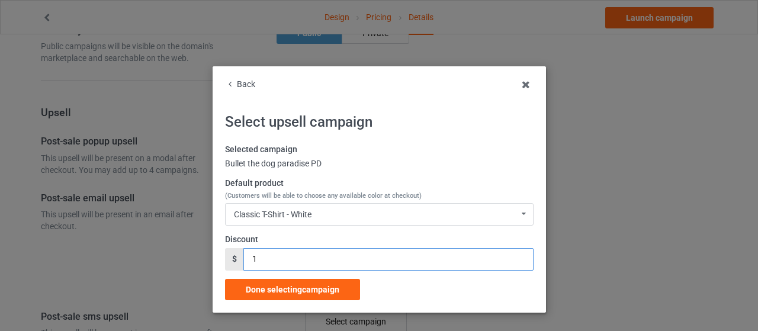
click at [514, 260] on input "1" at bounding box center [388, 259] width 290 height 22
click at [516, 253] on input "1" at bounding box center [388, 259] width 290 height 22
click at [514, 258] on input "2" at bounding box center [388, 259] width 290 height 22
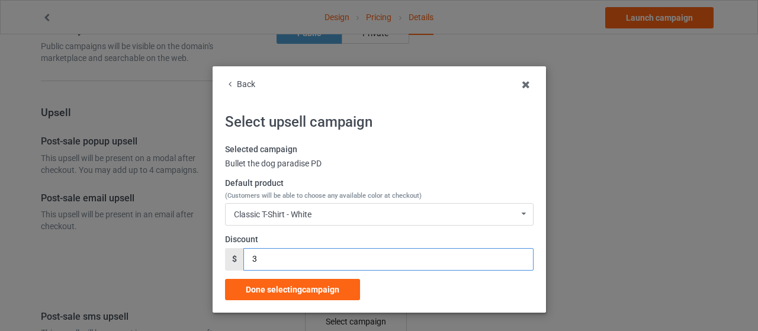
click at [514, 258] on input "3" at bounding box center [388, 259] width 290 height 22
click at [514, 258] on input "4" at bounding box center [388, 259] width 290 height 22
click at [514, 258] on input "5" at bounding box center [388, 259] width 290 height 22
click at [514, 261] on input "4" at bounding box center [388, 259] width 290 height 22
click at [514, 261] on input "3" at bounding box center [388, 259] width 290 height 22
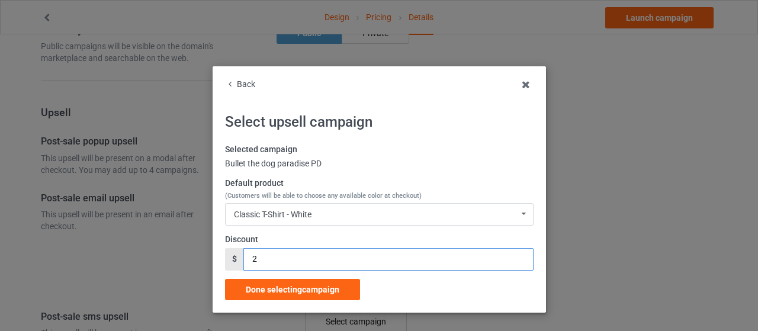
type input "2"
click at [514, 261] on input "2" at bounding box center [388, 259] width 290 height 22
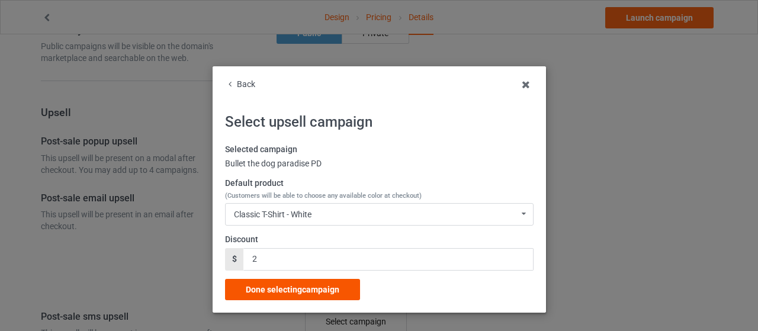
click at [309, 295] on div "Done selecting campaign" at bounding box center [292, 289] width 135 height 21
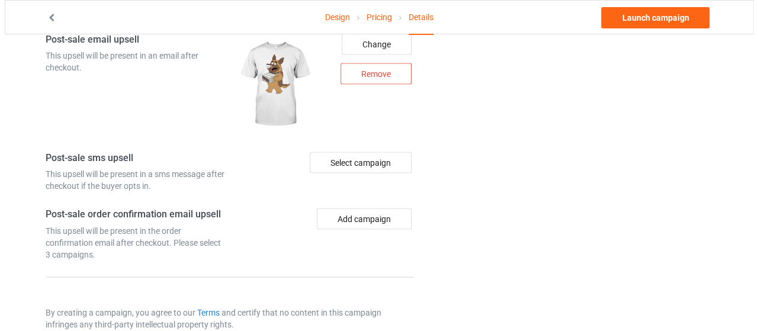
scroll to position [1116, 0]
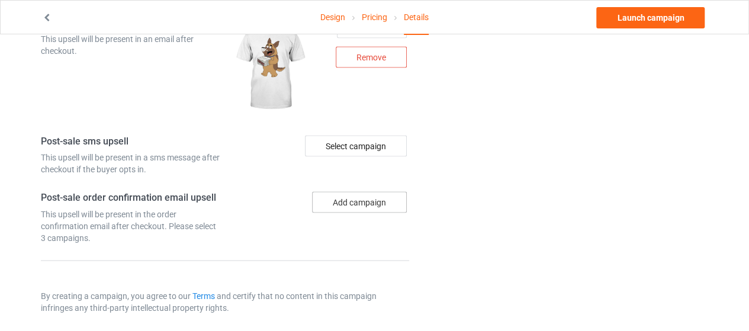
click at [362, 202] on button "Add campaign" at bounding box center [359, 201] width 95 height 21
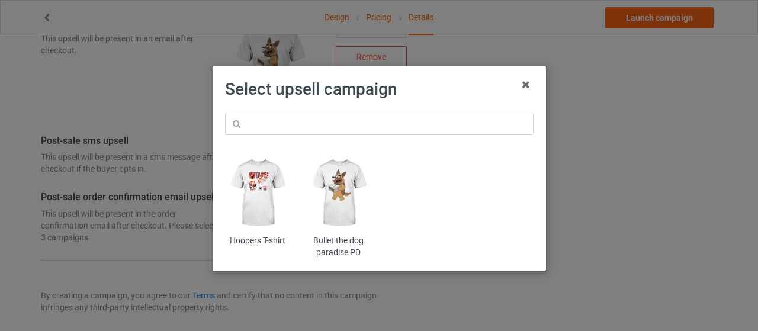
click at [337, 197] on img at bounding box center [338, 193] width 65 height 81
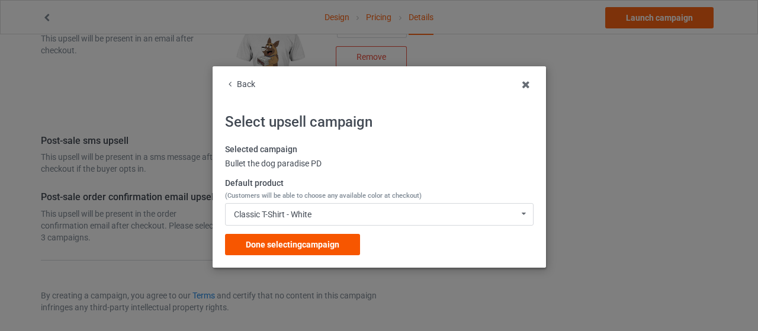
click at [316, 243] on span "Done selecting campaign" at bounding box center [293, 244] width 94 height 9
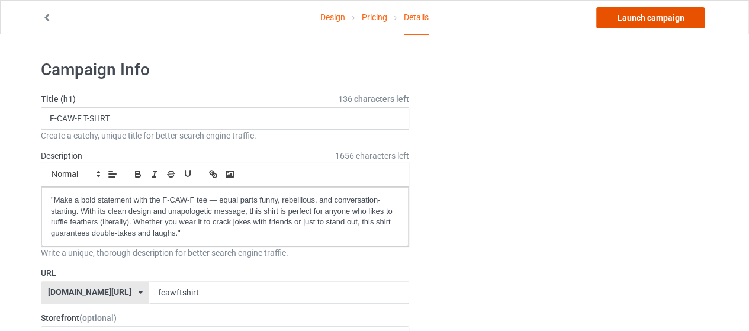
click at [650, 16] on link "Launch campaign" at bounding box center [650, 17] width 108 height 21
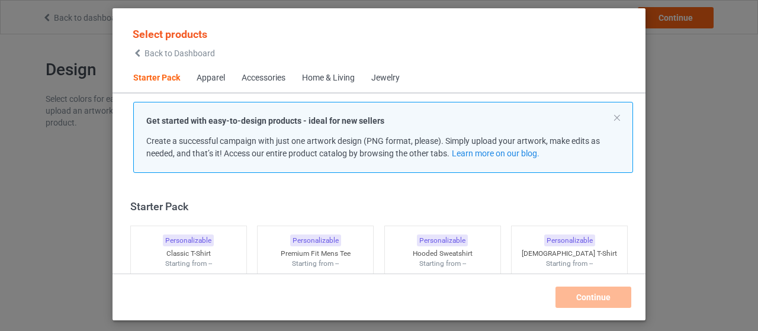
scroll to position [15, 0]
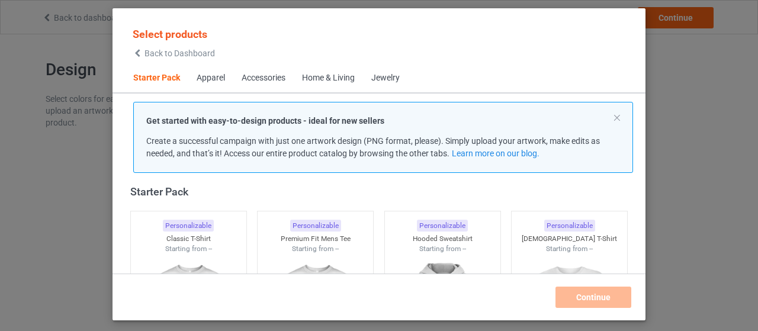
click at [612, 117] on p "Get started with easy-to-design products - ideal for new sellers" at bounding box center [383, 121] width 474 height 12
click at [620, 117] on div "Get started with easy-to-design products - ideal for new sellers Create a succe…" at bounding box center [383, 137] width 500 height 71
click at [615, 118] on button at bounding box center [617, 118] width 6 height 6
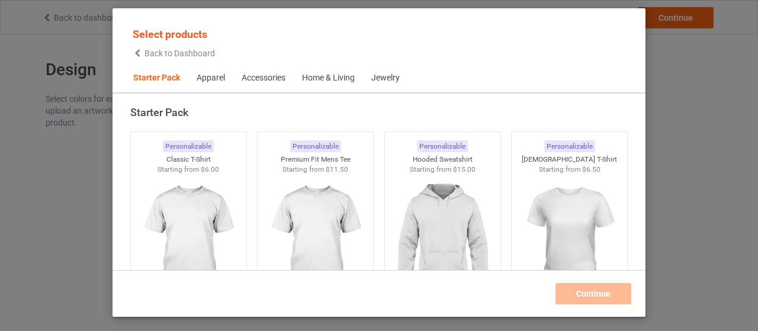
click at [706, 107] on div "Select products Back to Dashboard Starter Pack Apparel Accessories Home & Livin…" at bounding box center [379, 165] width 758 height 331
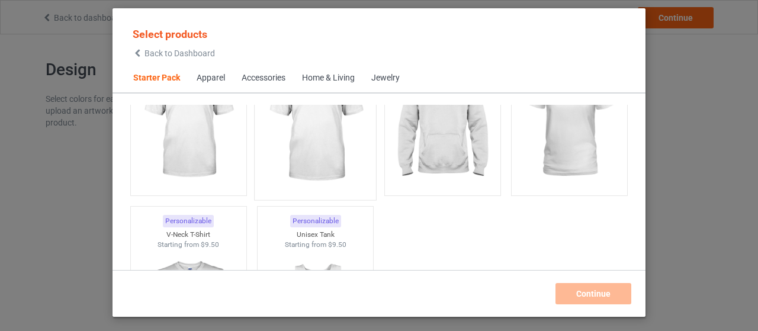
scroll to position [311, 0]
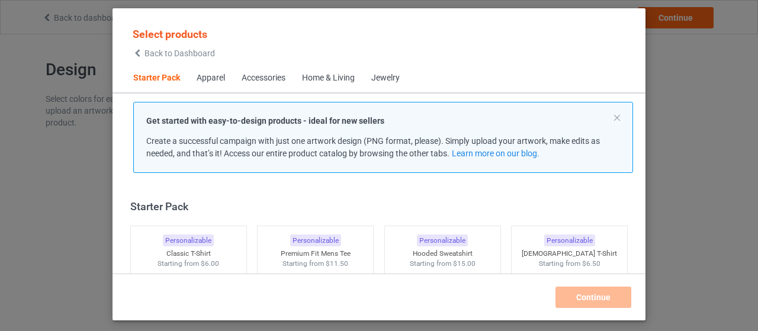
scroll to position [15, 0]
